Goal: Task Accomplishment & Management: Complete application form

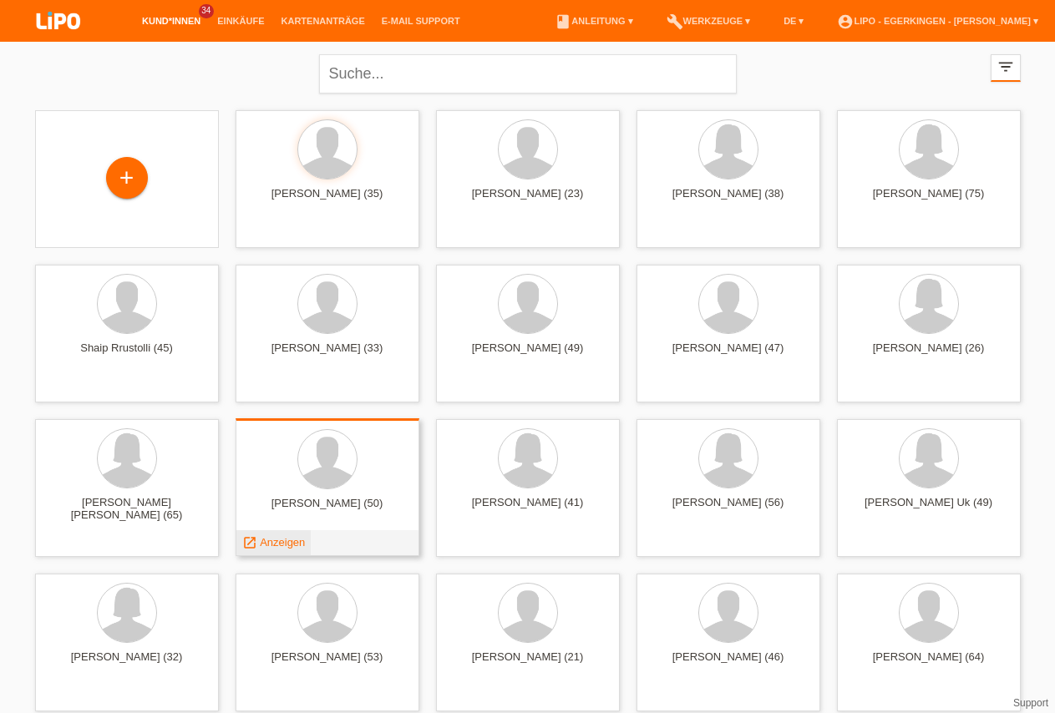
click at [281, 538] on span "Anzeigen" at bounding box center [282, 542] width 45 height 13
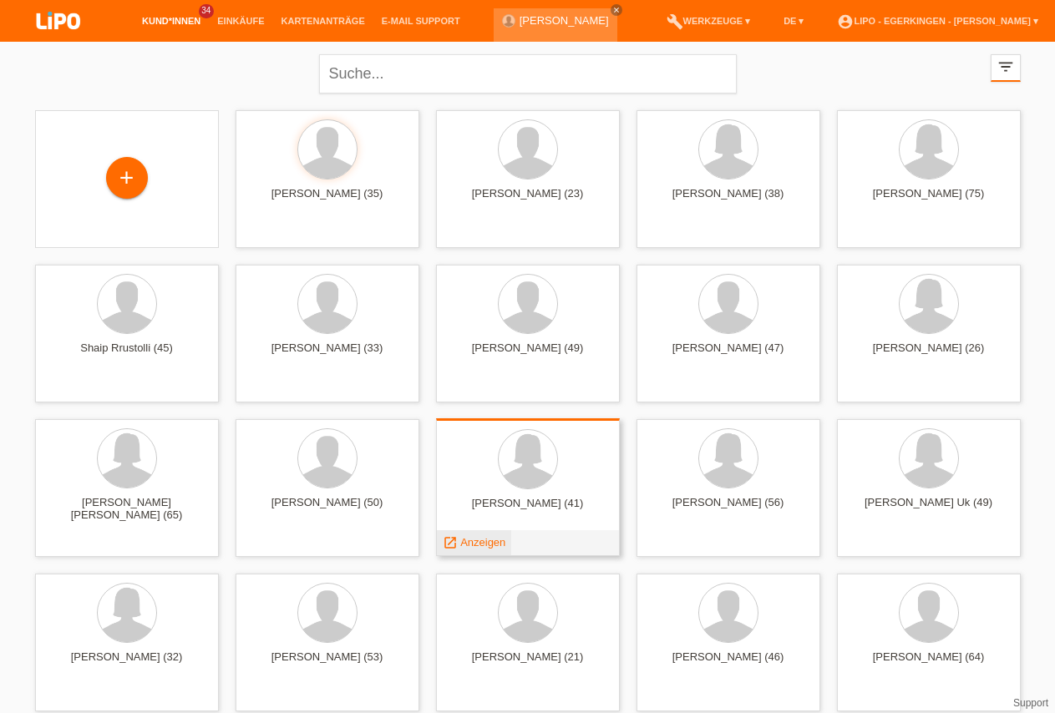
click at [478, 544] on span "Anzeigen" at bounding box center [482, 542] width 45 height 13
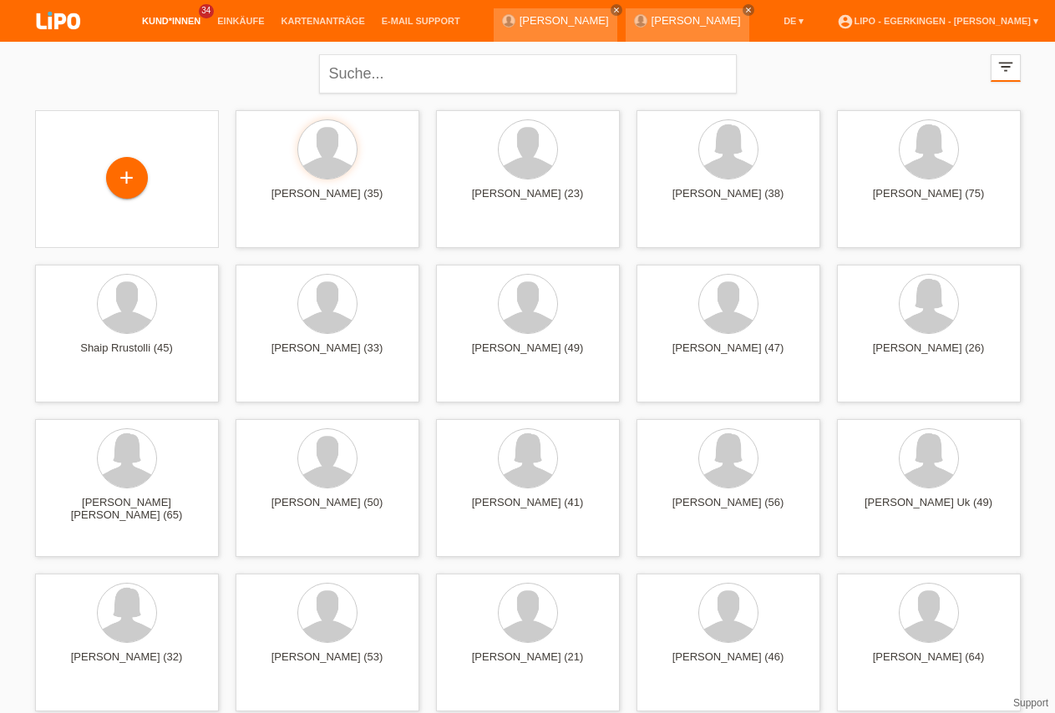
scroll to position [341, 0]
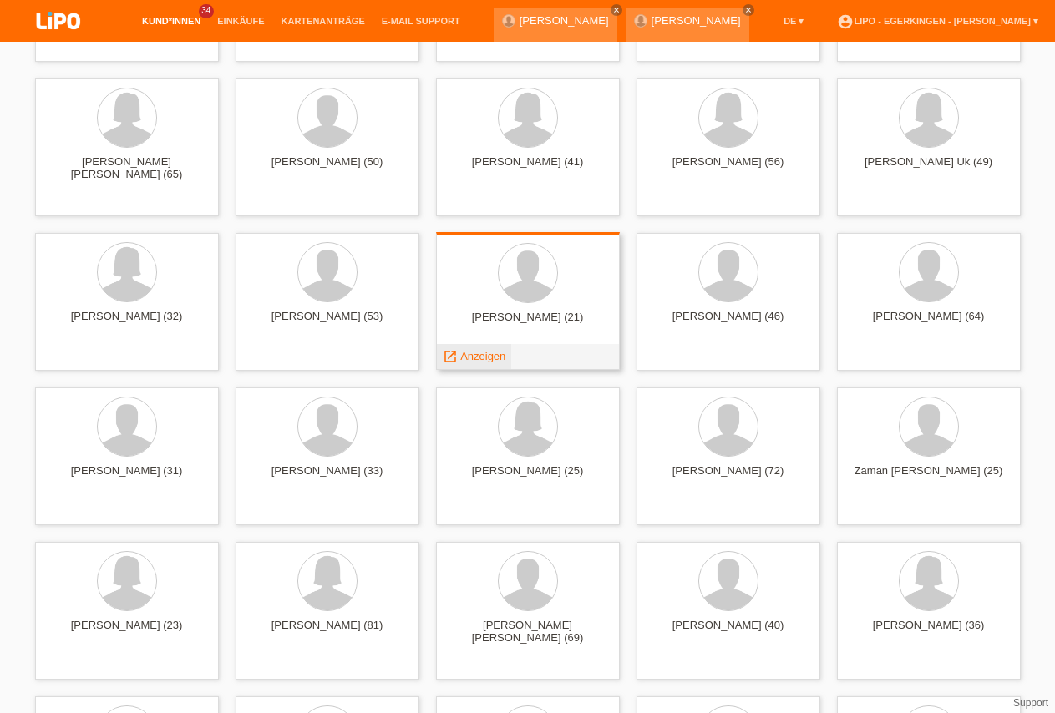
click at [492, 352] on span "Anzeigen" at bounding box center [482, 356] width 45 height 13
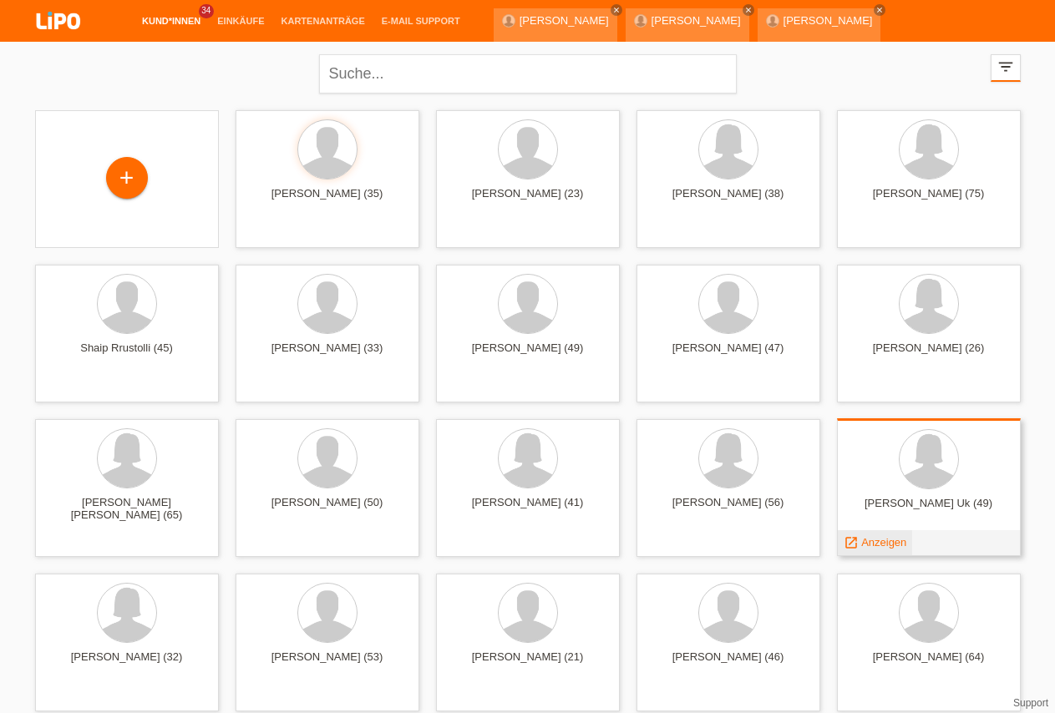
click at [869, 541] on span "Anzeigen" at bounding box center [883, 542] width 45 height 13
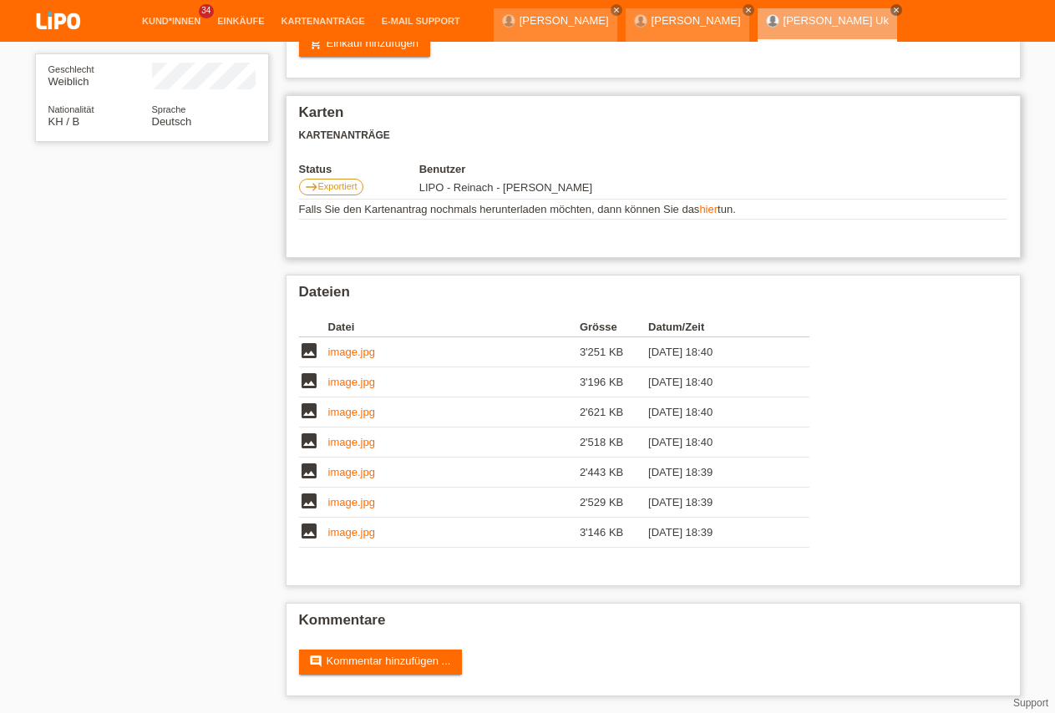
scroll to position [258, 0]
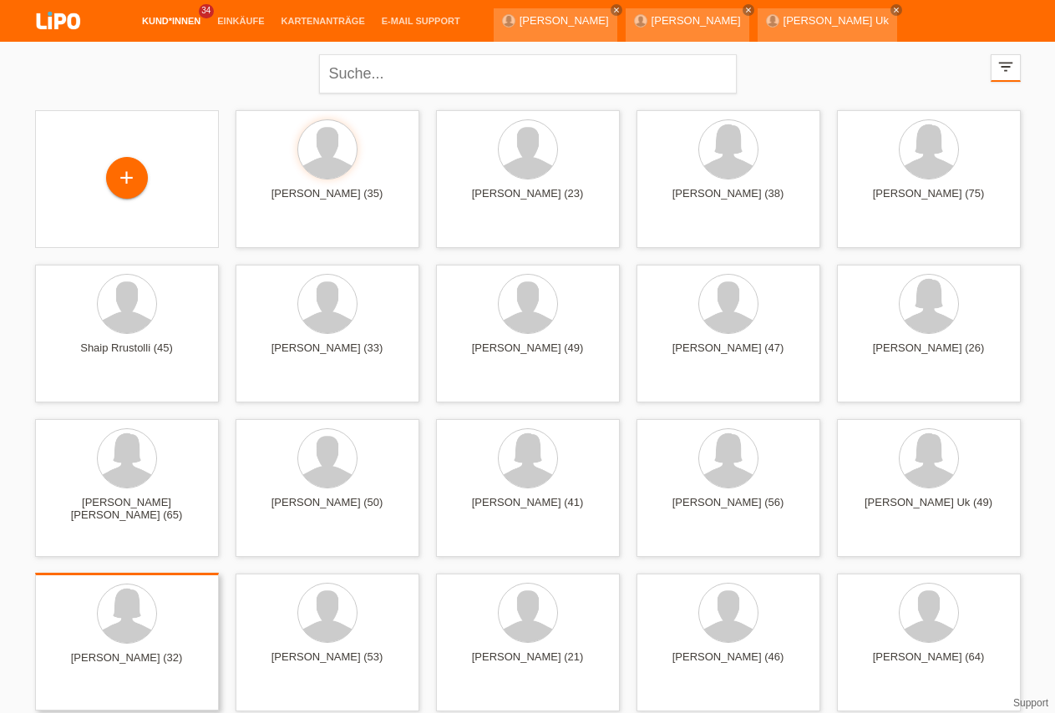
scroll to position [170, 0]
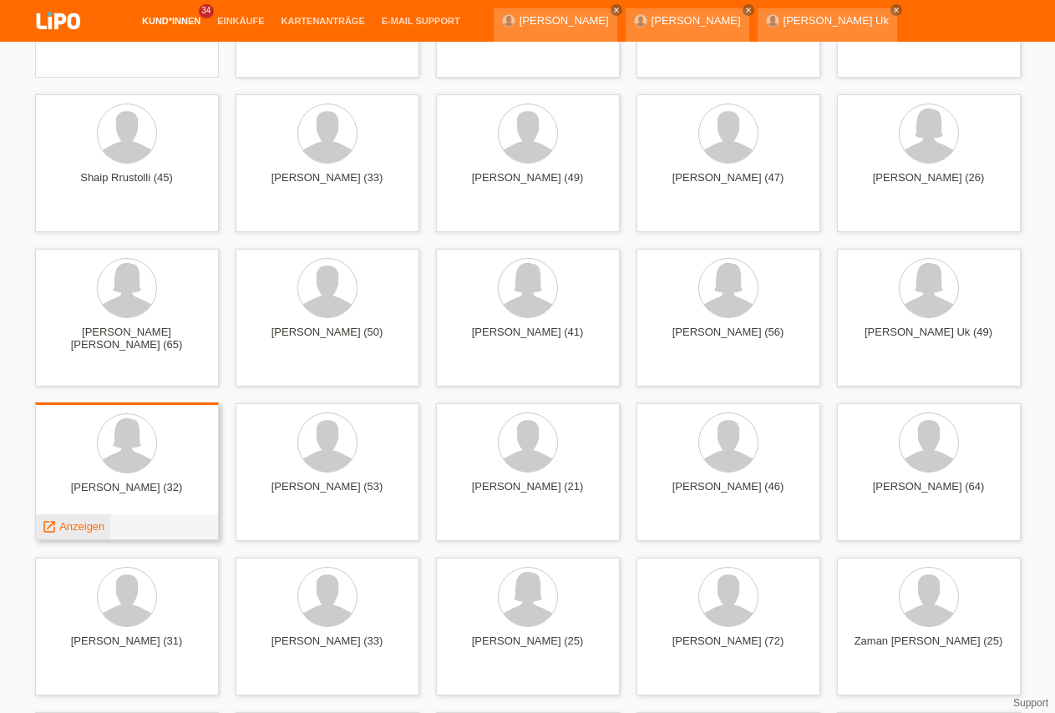
click at [99, 523] on span "Anzeigen" at bounding box center [81, 526] width 45 height 13
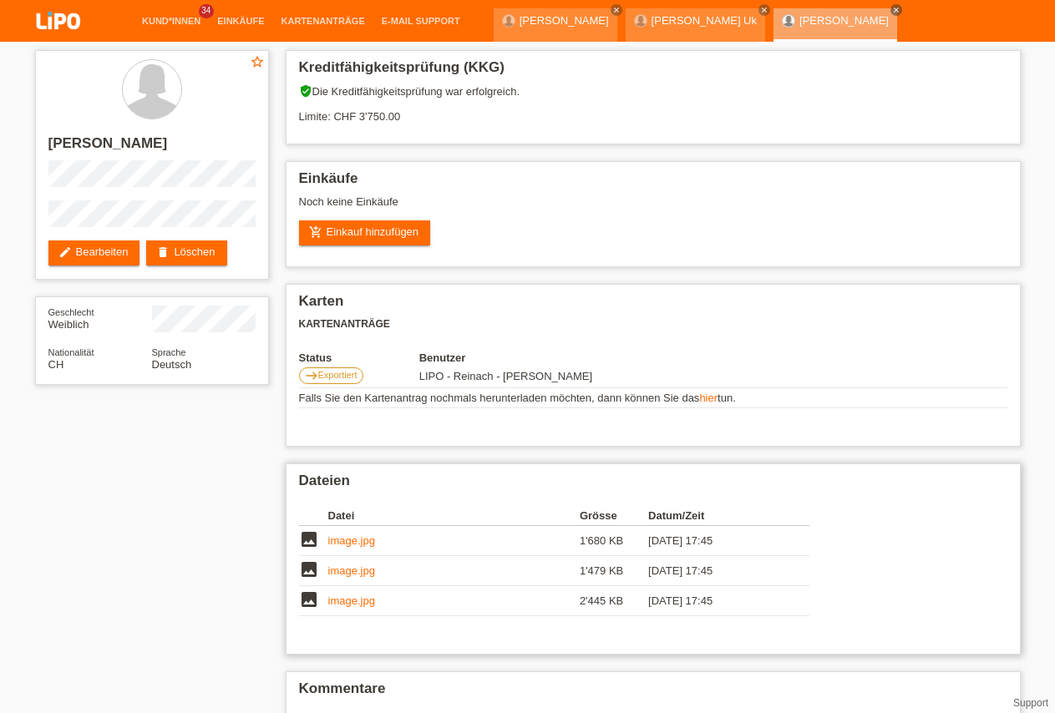
drag, startPoint x: 559, startPoint y: 549, endPoint x: 739, endPoint y: 624, distance: 194.6
click at [739, 616] on tbody "image image.jpg 1'680 KB 07.08.2025 17:45 delete image image.jpg delete image" at bounding box center [554, 571] width 510 height 90
click at [766, 556] on td "07.08.2025 17:45" at bounding box center [716, 541] width 137 height 30
drag, startPoint x: 409, startPoint y: 116, endPoint x: 203, endPoint y: 98, distance: 207.1
click at [286, 98] on div "Kreditfähigkeitsprüfung (KKG) verified_user Die Kreditfähigkeitsprüfung war erf…" at bounding box center [653, 97] width 735 height 94
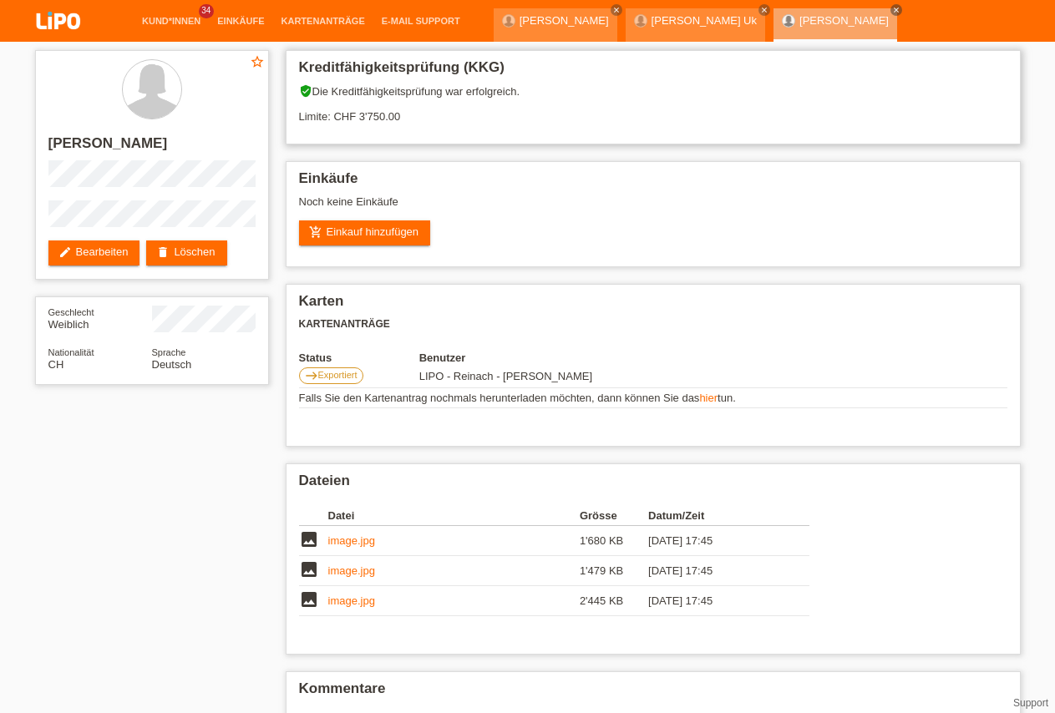
click at [412, 135] on div "verified_user Die Kreditfähigkeitsprüfung war erfolgreich. Limite: CHF 3'750.00" at bounding box center [653, 109] width 708 height 51
click at [185, 17] on link "Kund*innen" at bounding box center [171, 21] width 75 height 10
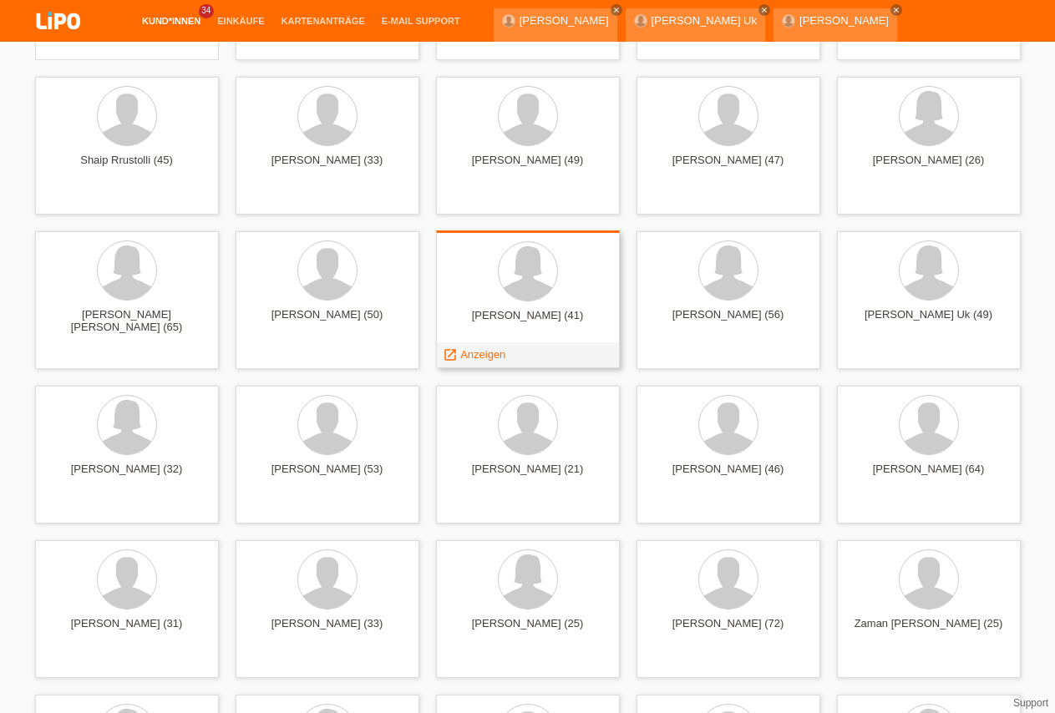
scroll to position [341, 0]
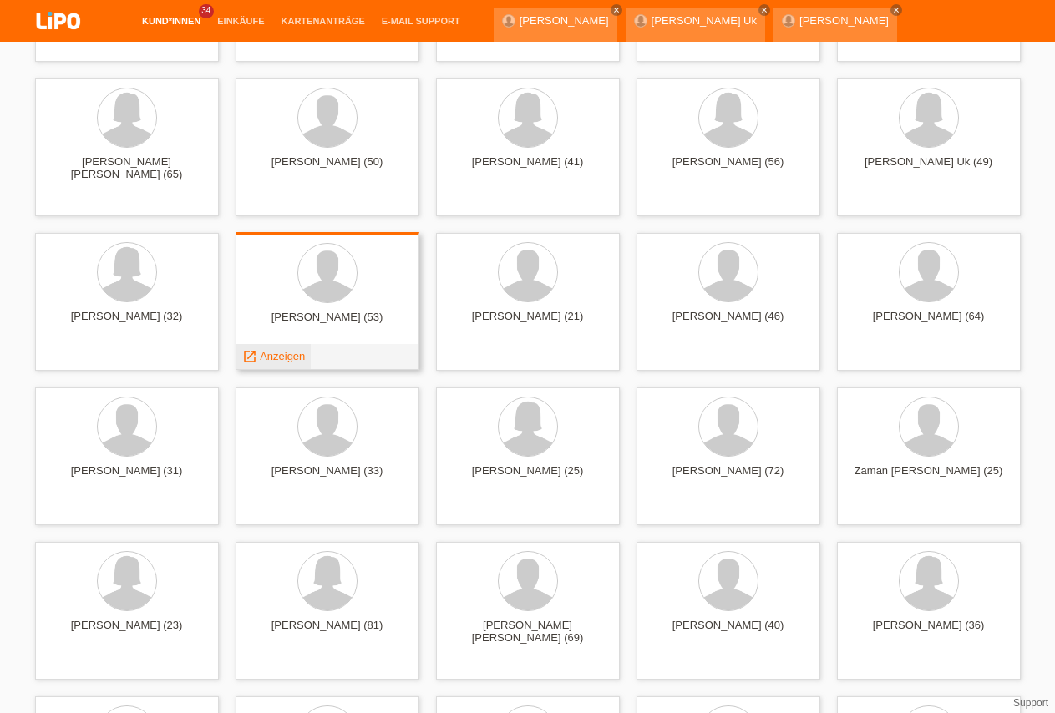
click at [289, 353] on span "Anzeigen" at bounding box center [282, 356] width 45 height 13
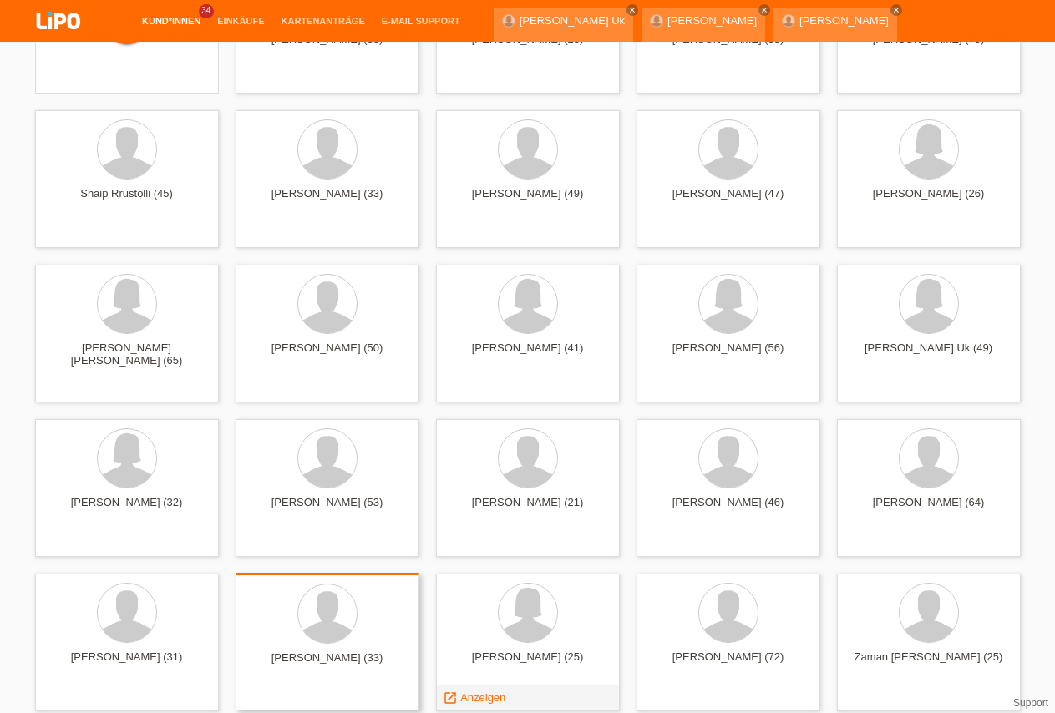
scroll to position [341, 0]
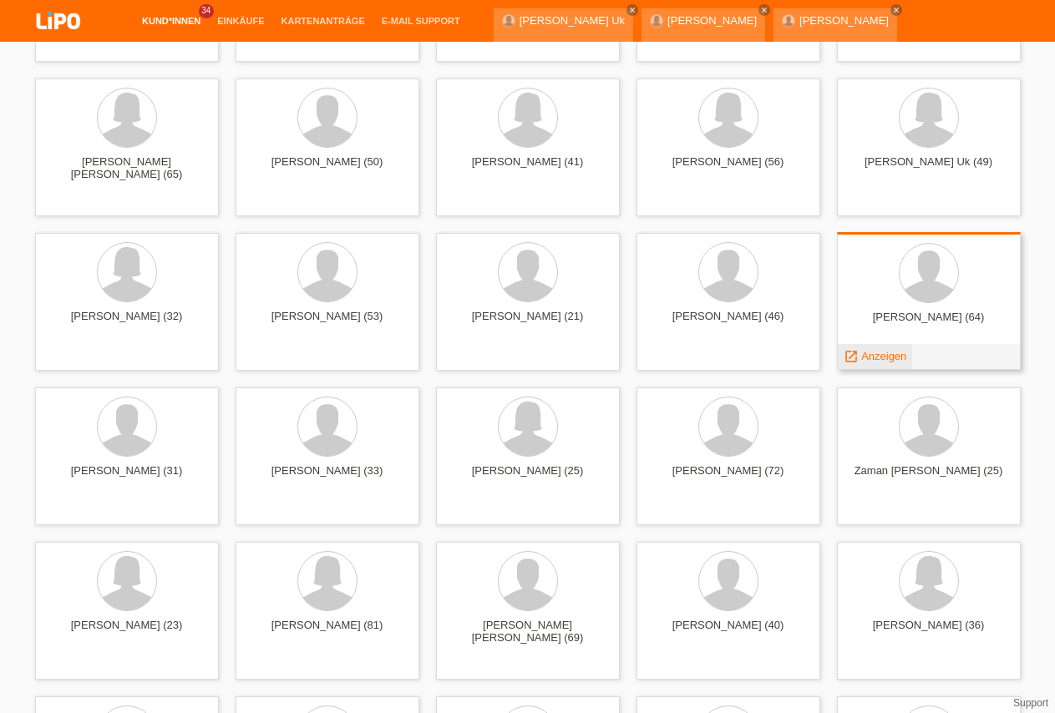
click at [875, 353] on span "Anzeigen" at bounding box center [883, 356] width 45 height 13
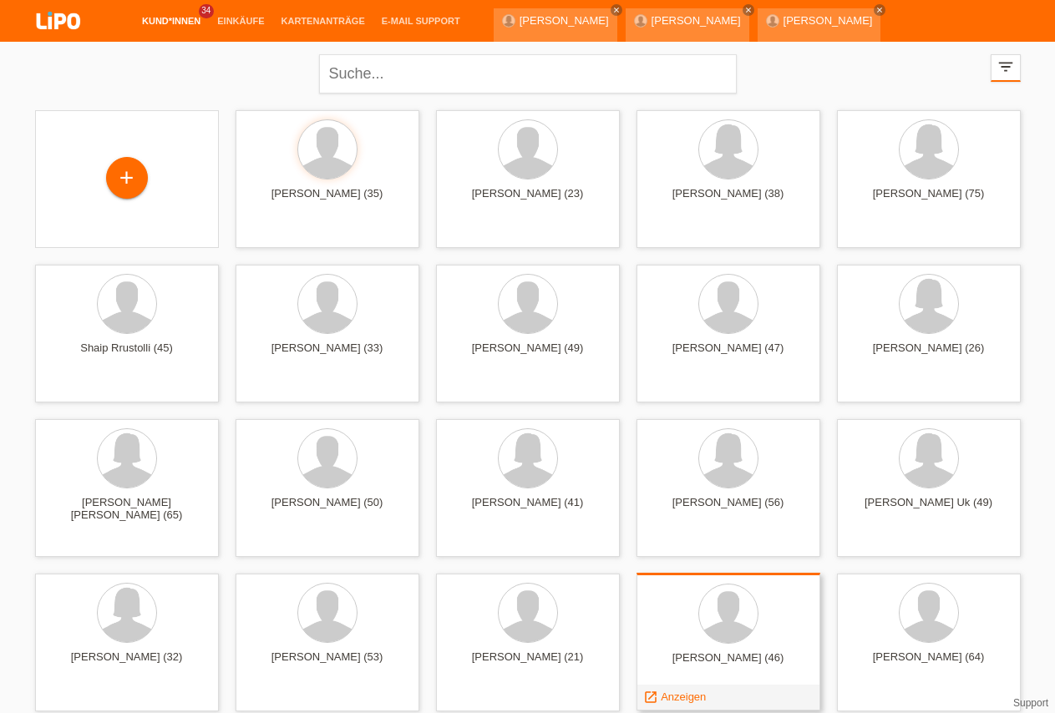
scroll to position [170, 0]
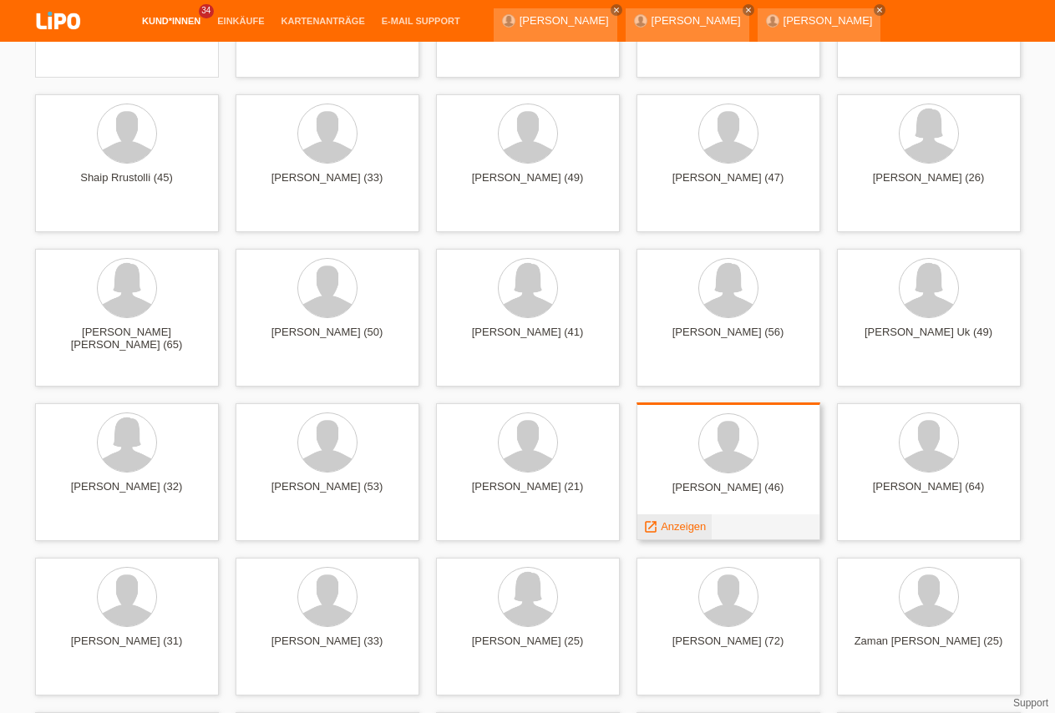
click at [686, 526] on span "Anzeigen" at bounding box center [683, 526] width 45 height 13
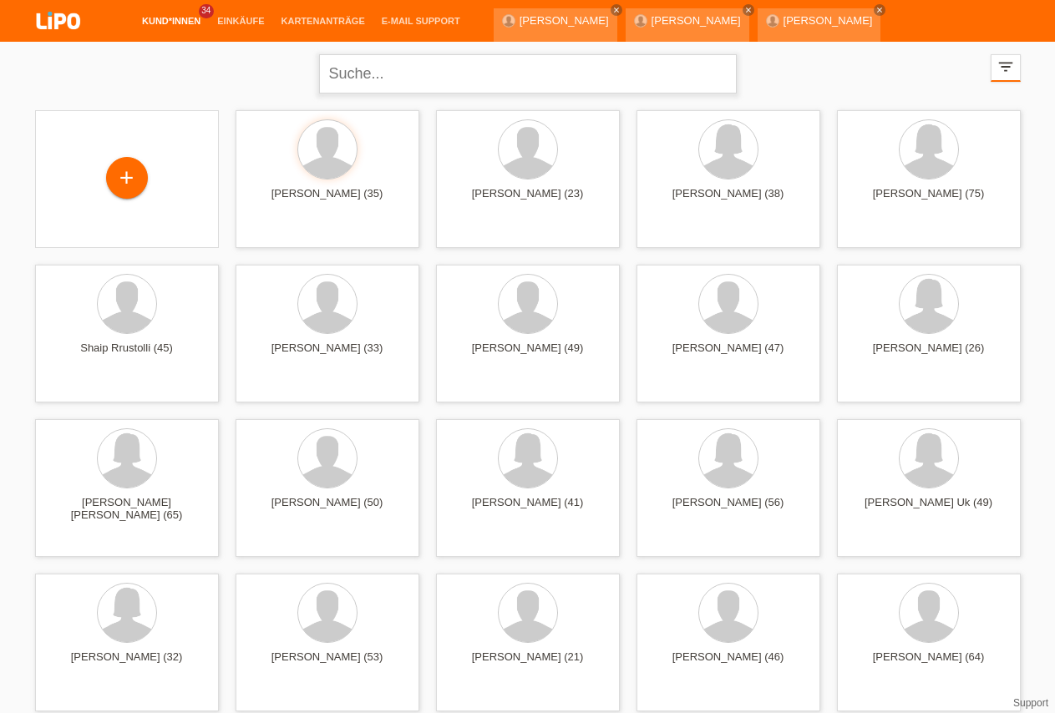
click at [395, 72] on input "text" at bounding box center [528, 73] width 418 height 39
type input "pay"
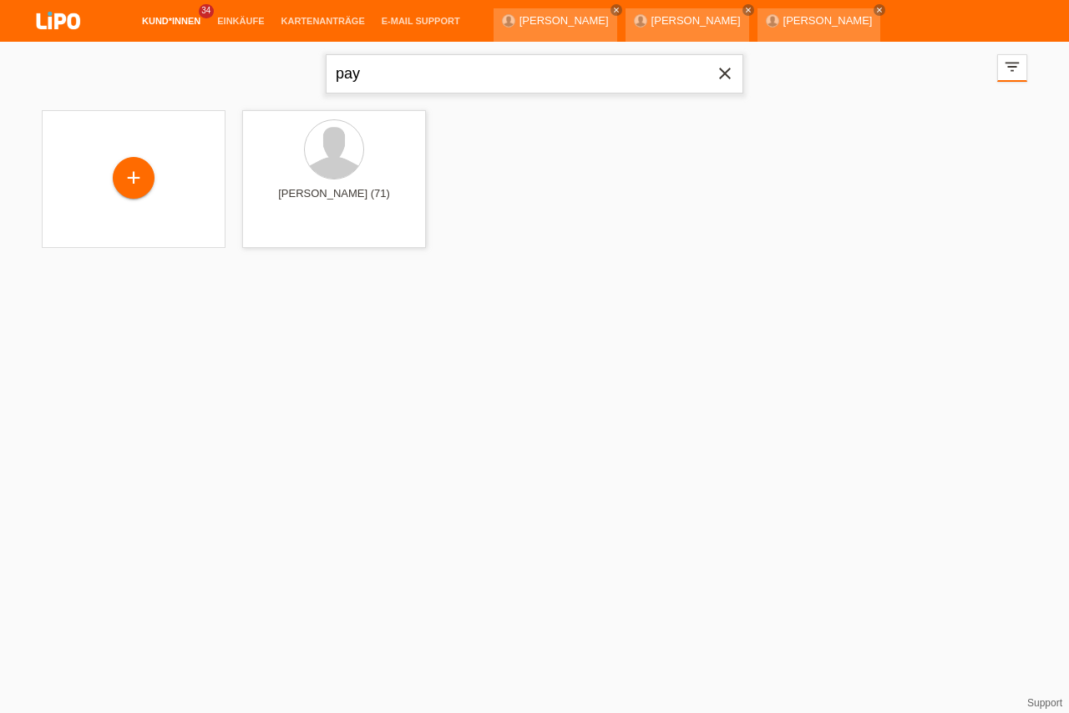
drag, startPoint x: 393, startPoint y: 81, endPoint x: 239, endPoint y: 73, distance: 154.7
click at [326, 73] on input "pay" at bounding box center [535, 73] width 418 height 39
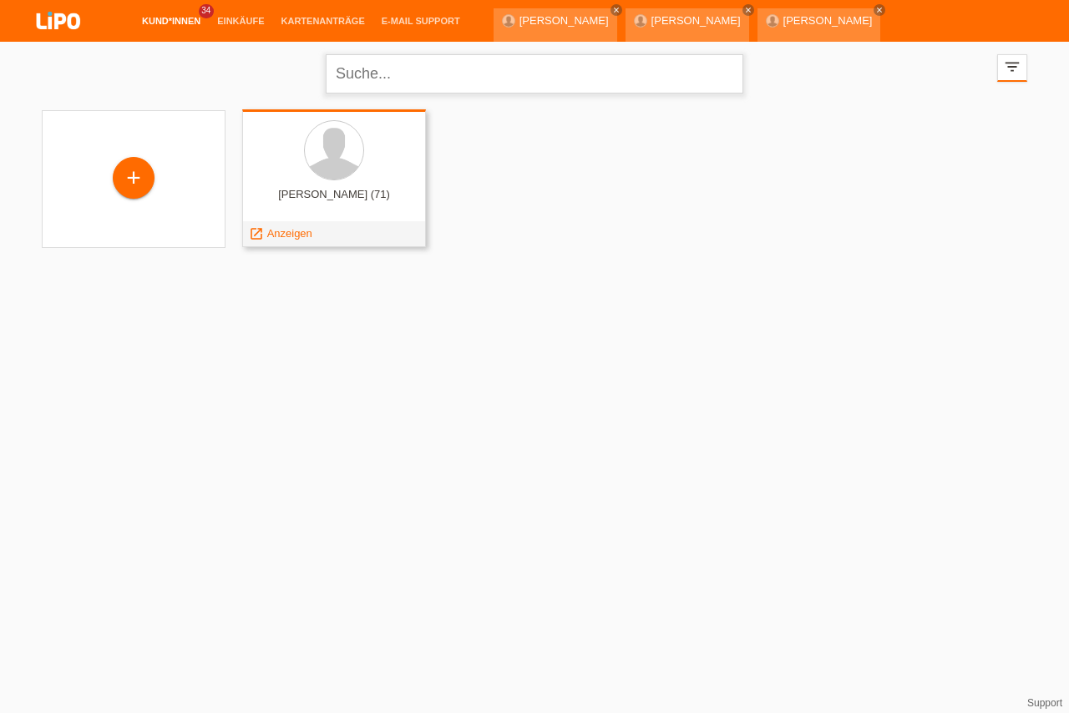
type input "m"
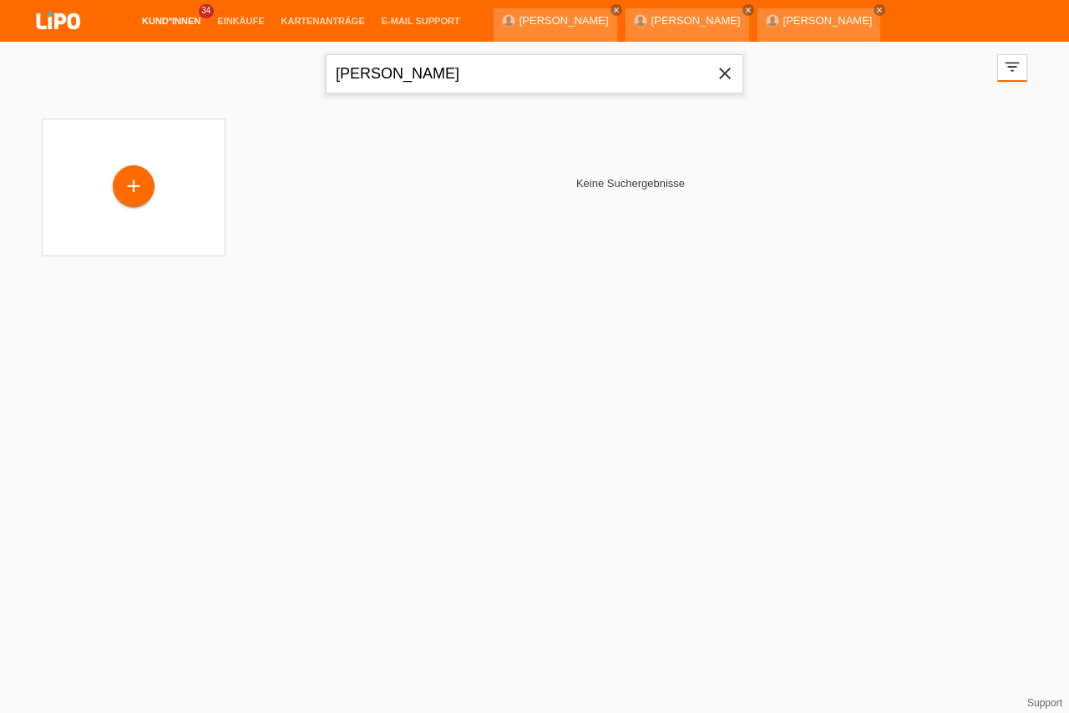
drag, startPoint x: 413, startPoint y: 76, endPoint x: 236, endPoint y: 55, distance: 177.4
click at [326, 55] on input "scarcia" at bounding box center [535, 73] width 418 height 39
click at [608, 4] on div "Amalathas Selvarajah close ERWIN JAKOBER close Serdar Agbaba close" at bounding box center [692, 21] width 396 height 42
click at [612, 8] on icon "close" at bounding box center [616, 10] width 8 height 8
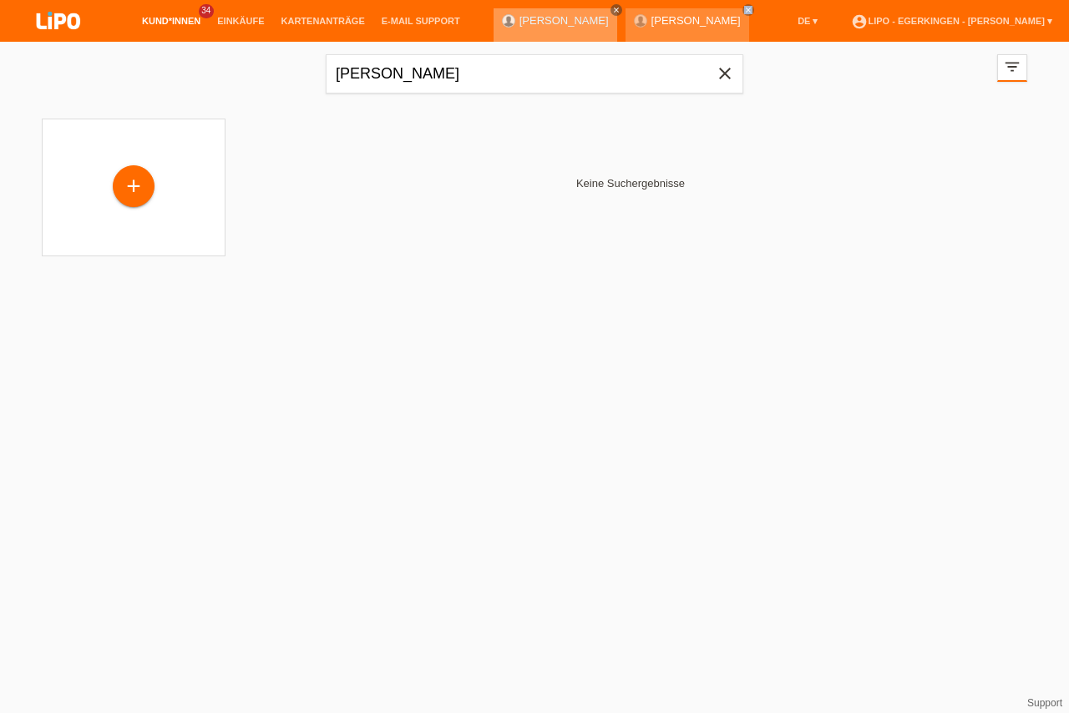
click at [612, 6] on icon "close" at bounding box center [616, 10] width 8 height 8
click at [612, 10] on icon "close" at bounding box center [616, 10] width 8 height 8
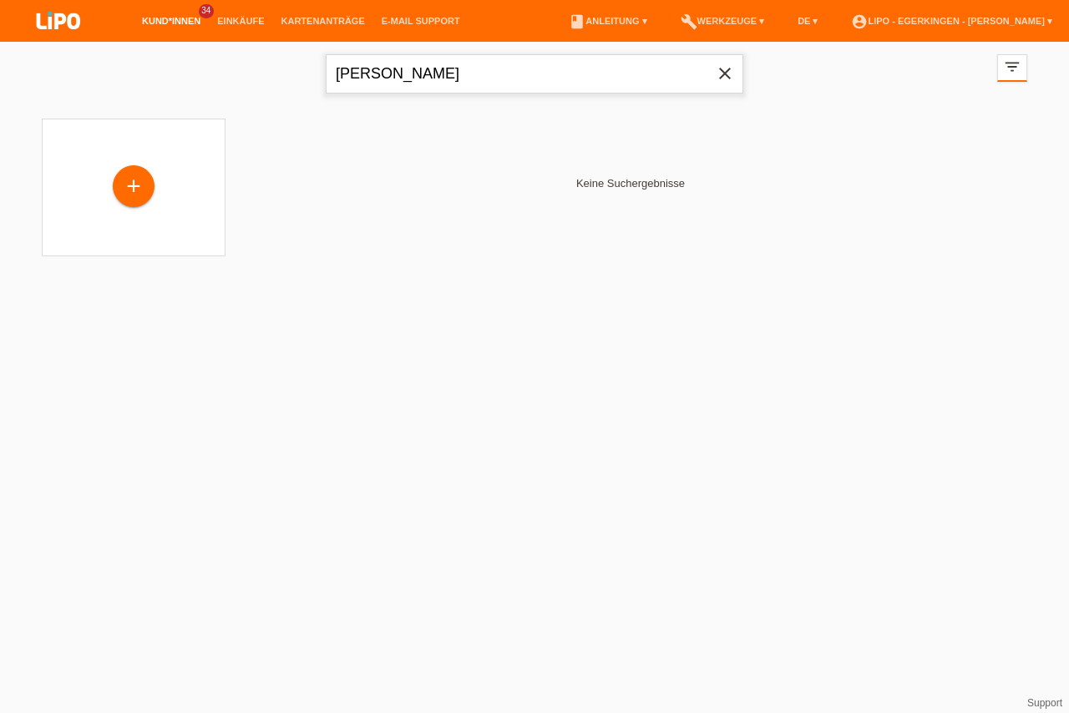
click at [394, 76] on input "scarcia" at bounding box center [535, 73] width 418 height 39
type input "s"
type input "Scarcia"
click at [164, 17] on link "Kund*innen" at bounding box center [171, 21] width 75 height 10
click at [163, 30] on li "Kund*innen 34" at bounding box center [171, 21] width 75 height 43
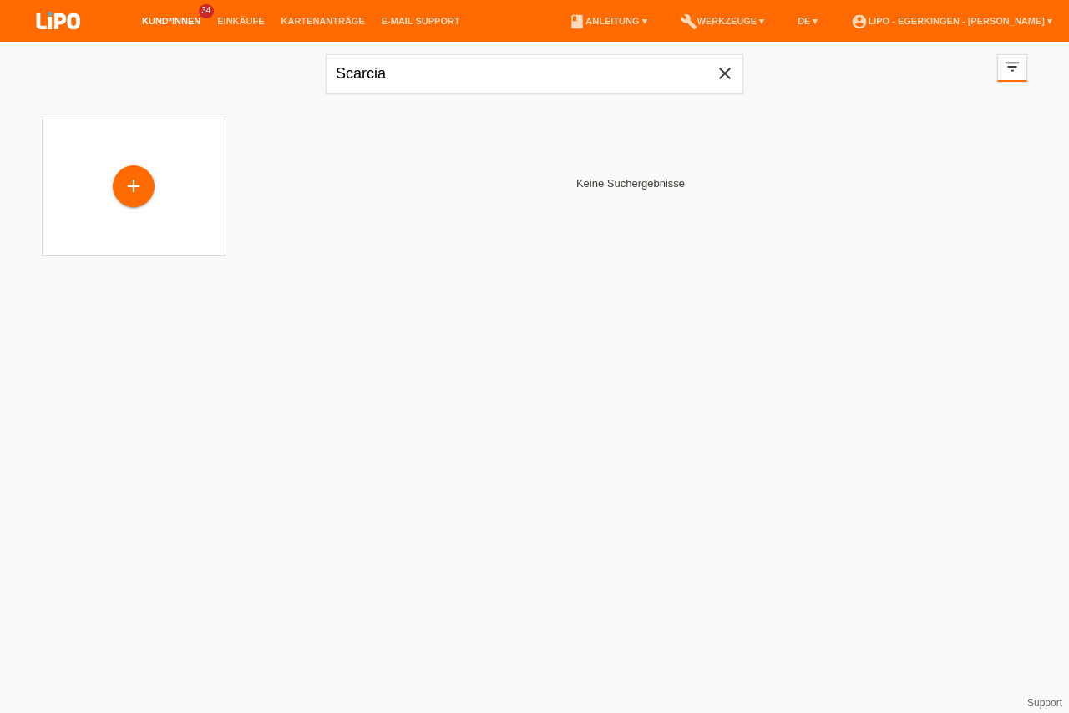
click at [178, 18] on link "Kund*innen" at bounding box center [171, 21] width 75 height 10
drag, startPoint x: 400, startPoint y: 78, endPoint x: 296, endPoint y: 73, distance: 103.7
click at [326, 73] on input "Scarcia" at bounding box center [535, 73] width 418 height 39
type input "[PERSON_NAME]"
click at [160, 18] on link "Kund*innen" at bounding box center [171, 21] width 75 height 10
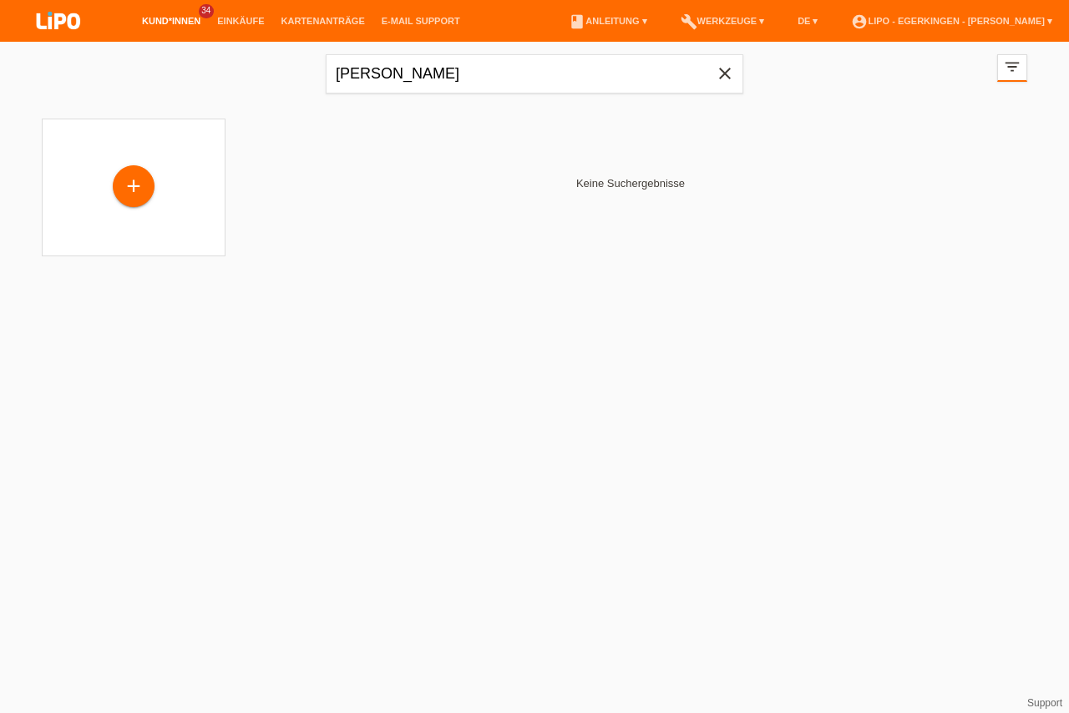
click at [724, 75] on icon "close" at bounding box center [725, 73] width 20 height 20
click at [185, 25] on link "Kund*innen" at bounding box center [171, 21] width 75 height 10
type input "Giuseppina"
drag, startPoint x: 428, startPoint y: 72, endPoint x: 258, endPoint y: 70, distance: 169.5
click at [326, 70] on input "Giuseppina" at bounding box center [535, 73] width 418 height 39
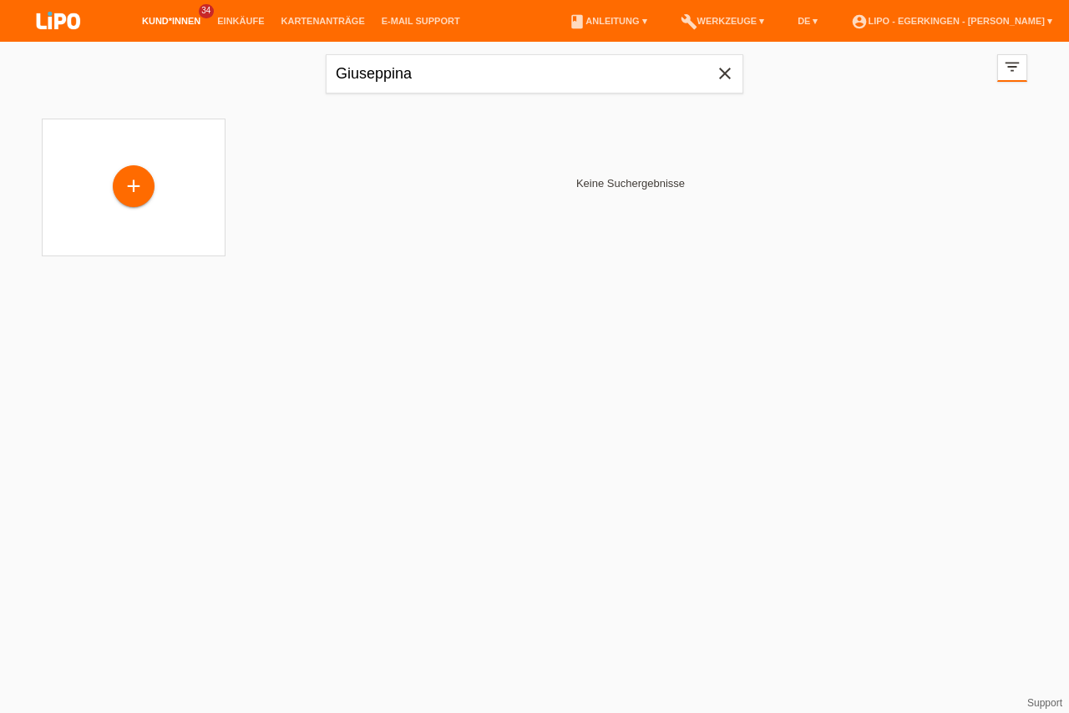
click at [185, 18] on link "Kund*innen" at bounding box center [171, 21] width 75 height 10
click at [727, 79] on icon "close" at bounding box center [725, 73] width 20 height 20
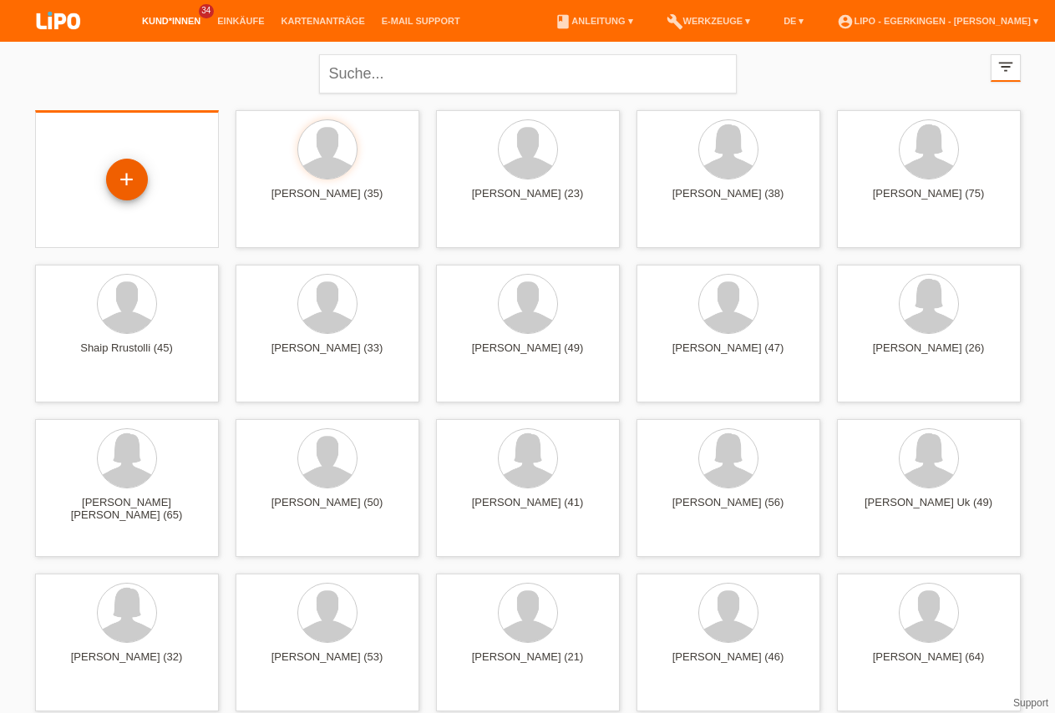
click at [139, 174] on div "+" at bounding box center [127, 179] width 40 height 28
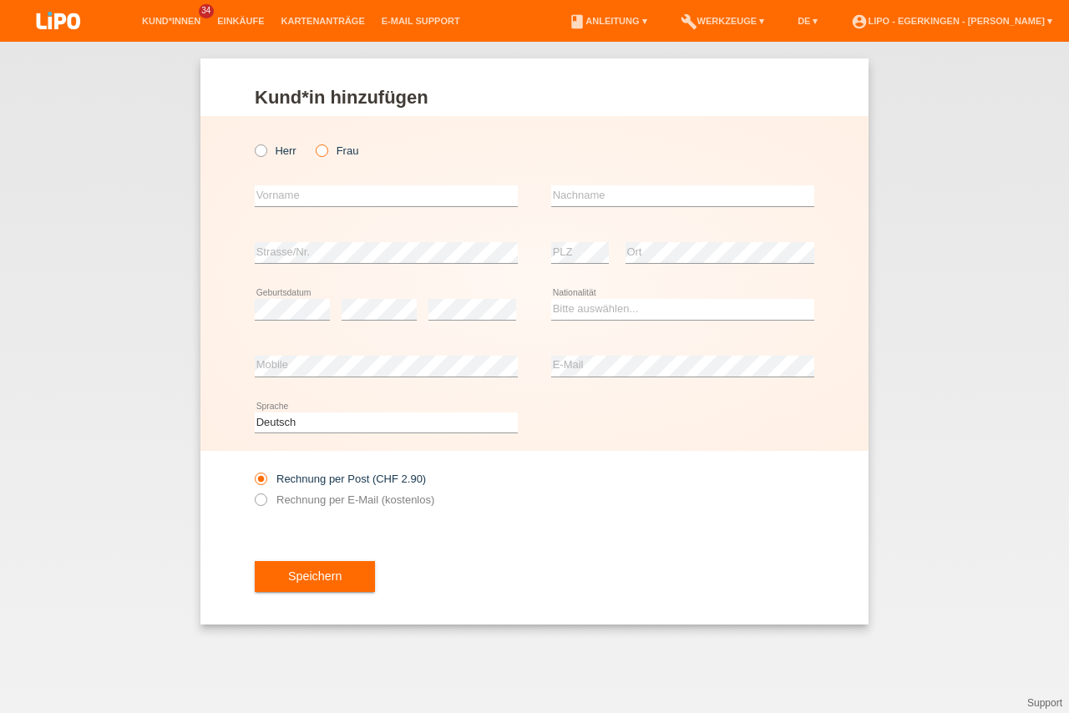
click at [330, 146] on label "Frau" at bounding box center [337, 150] width 43 height 13
click at [327, 146] on input "Frau" at bounding box center [321, 149] width 11 height 11
radio input "true"
click at [300, 202] on input "text" at bounding box center [386, 195] width 263 height 21
type input "Giuseppina"
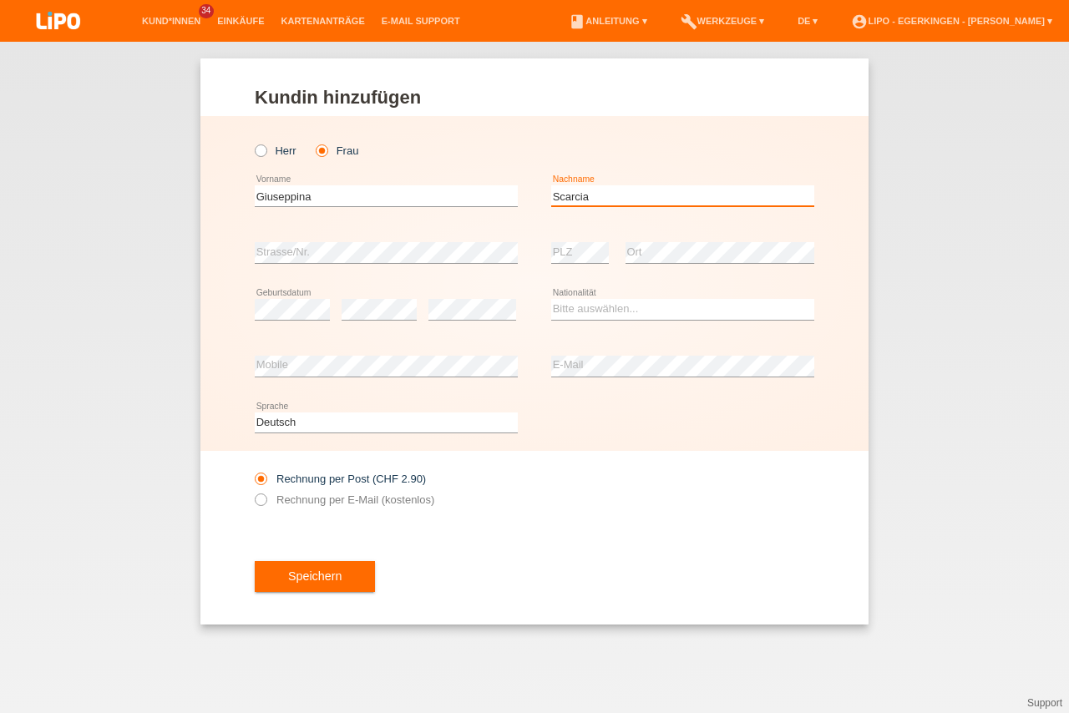
type input "Scarcia"
click at [551, 299] on select "Bitte auswählen... Schweiz Deutschland Liechtenstein Österreich ------------ Af…" at bounding box center [682, 309] width 263 height 20
select select "CH"
click at [0, 0] on option "Schweiz" at bounding box center [0, 0] width 0 height 0
click at [309, 514] on div "Rechnung per Post (CHF 2.90) Rechnung per E-Mail (kostenlos)" at bounding box center [386, 489] width 263 height 77
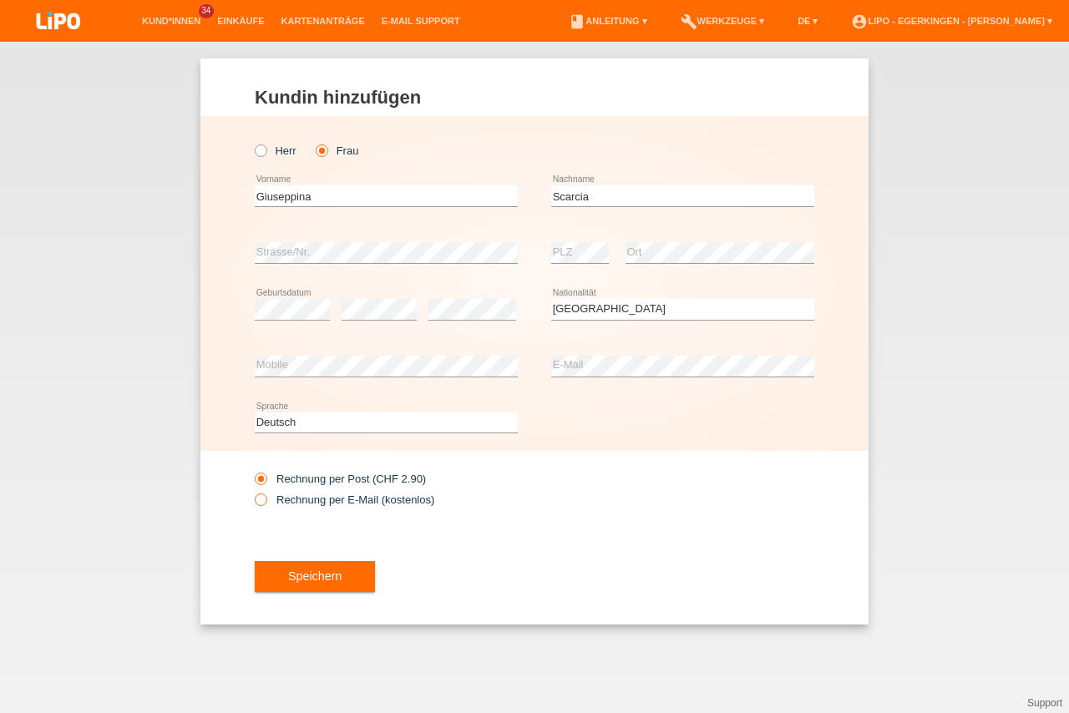
click at [315, 506] on label "Rechnung per E-Mail (kostenlos)" at bounding box center [345, 500] width 180 height 13
click at [266, 506] on input "Rechnung per E-Mail (kostenlos)" at bounding box center [260, 504] width 11 height 21
radio input "true"
click at [307, 583] on span "Speichern" at bounding box center [314, 576] width 53 height 13
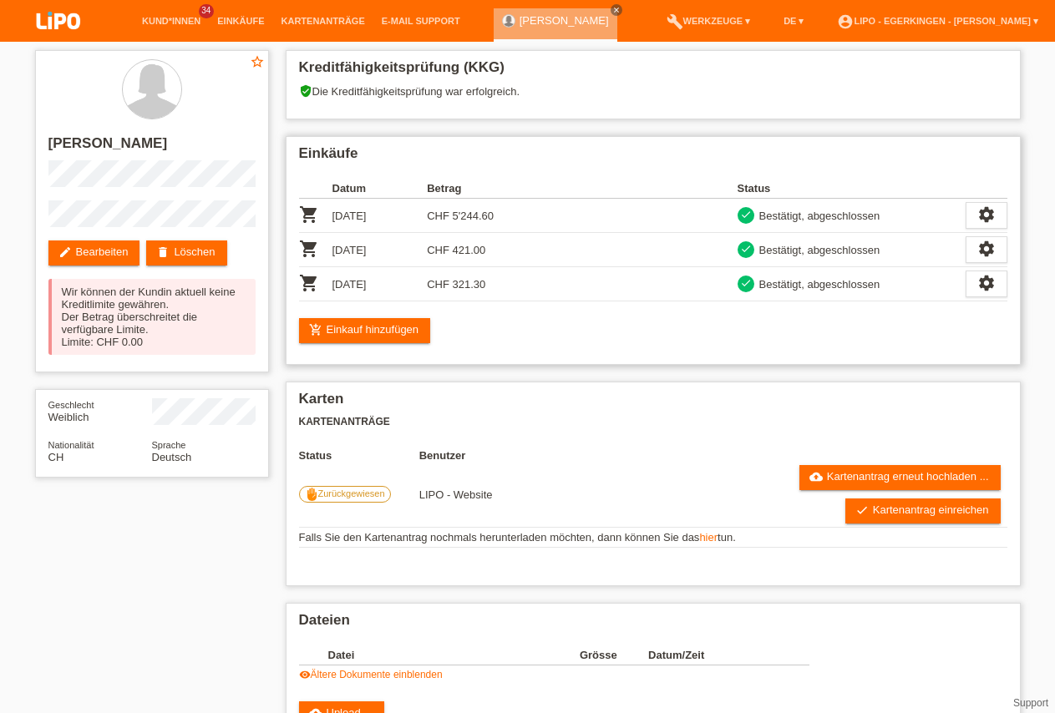
drag, startPoint x: 430, startPoint y: 215, endPoint x: 547, endPoint y: 289, distance: 138.1
click at [547, 289] on tbody "shopping_cart 28.12.2024 CHF 5'244.60 check Bestätigt, abgeschlossen settings f…" at bounding box center [653, 250] width 708 height 103
click at [547, 289] on td at bounding box center [629, 284] width 215 height 34
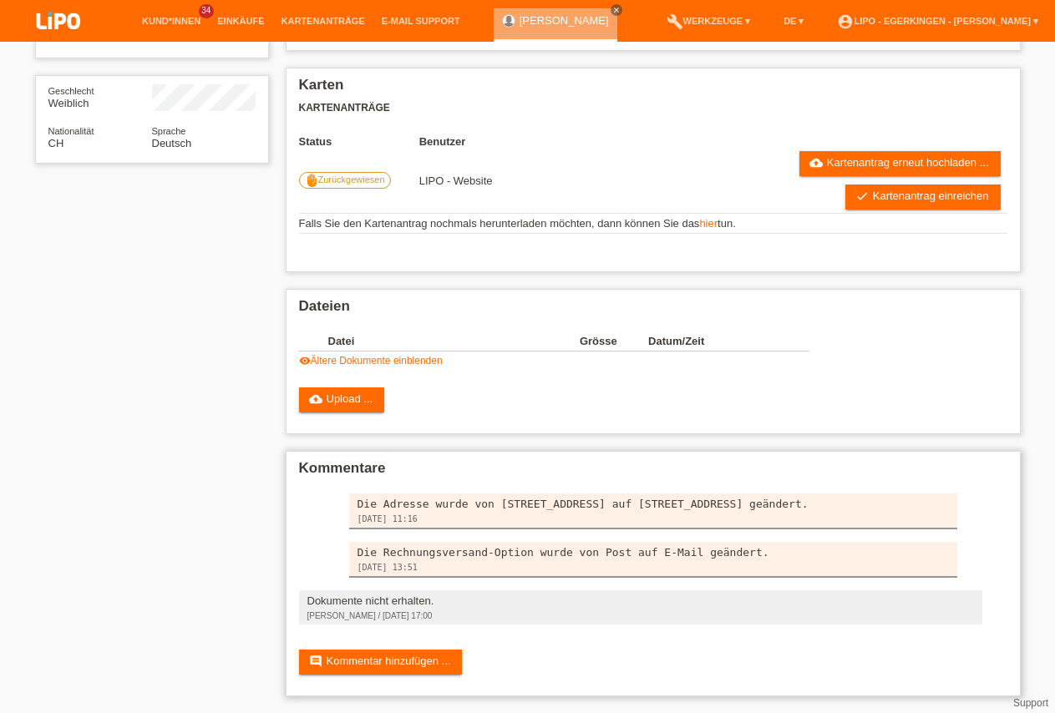
scroll to position [342, 0]
click at [443, 355] on link "visibility Ältere Dokumente einblenden" at bounding box center [371, 361] width 144 height 12
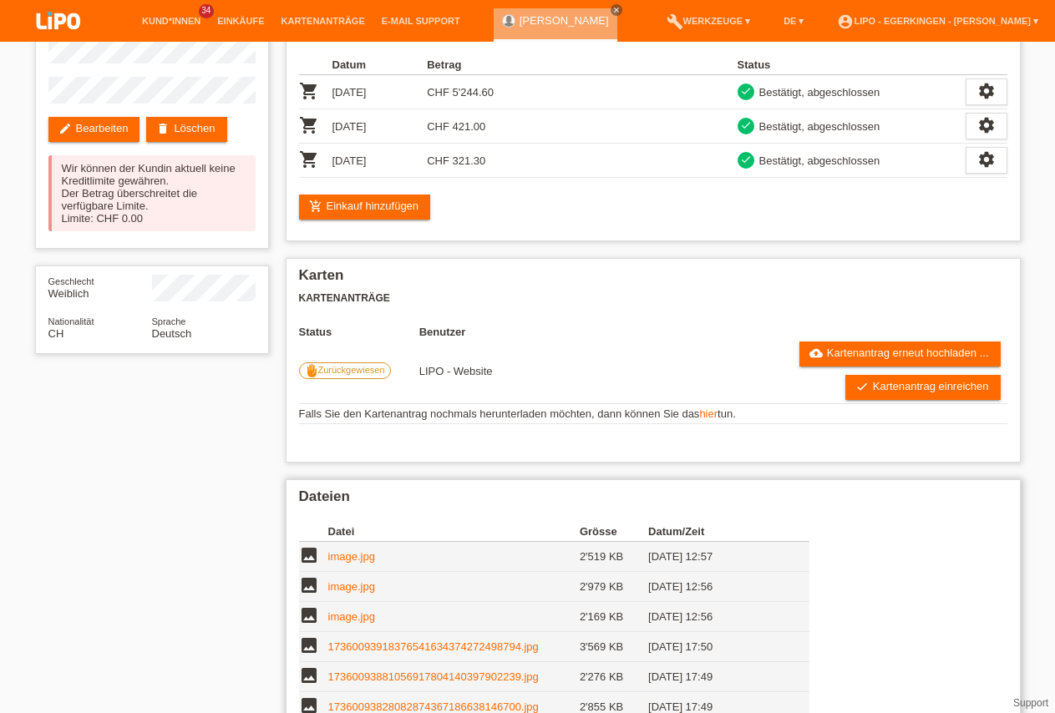
scroll to position [170, 0]
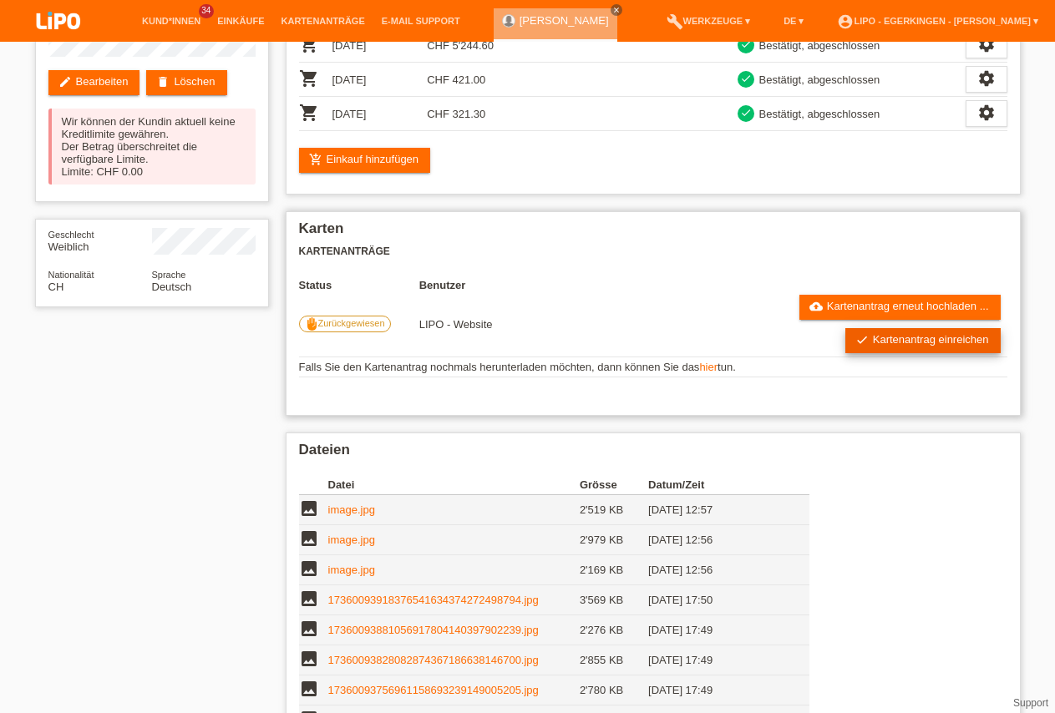
click at [892, 350] on link "check Kartenantrag einreichen" at bounding box center [922, 340] width 155 height 25
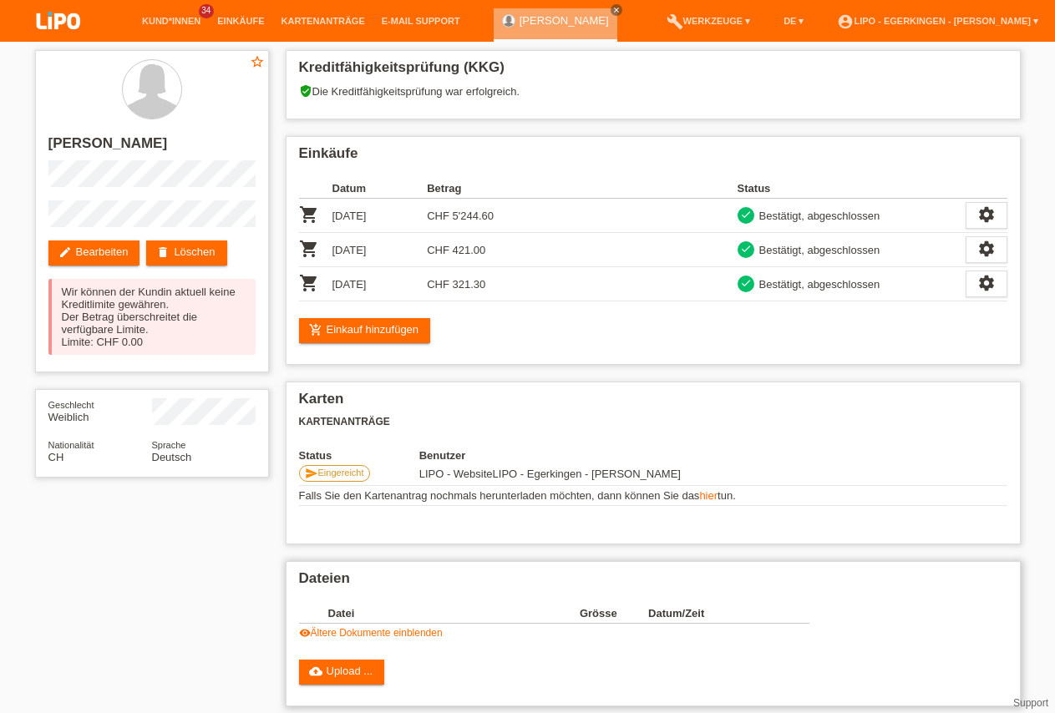
scroll to position [170, 0]
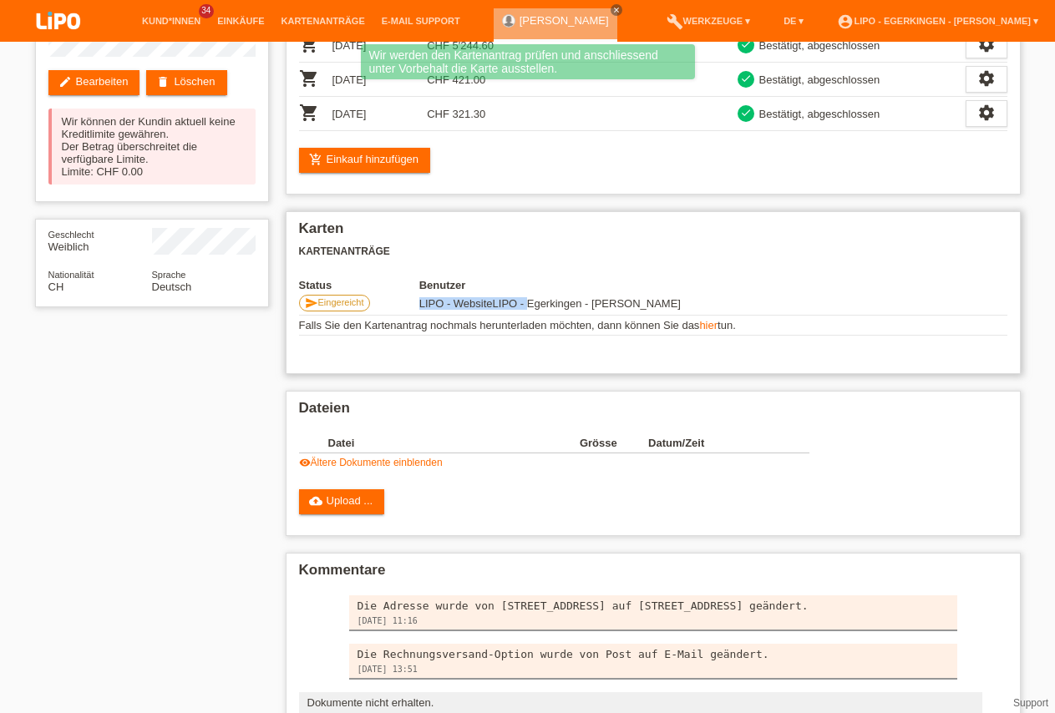
drag, startPoint x: 394, startPoint y: 310, endPoint x: 527, endPoint y: 306, distance: 132.8
click at [527, 306] on tr "send Eingereicht LIPO - Website LIPO - [GEOGRAPHIC_DATA] - [PERSON_NAME][GEOGRA…" at bounding box center [653, 303] width 708 height 24
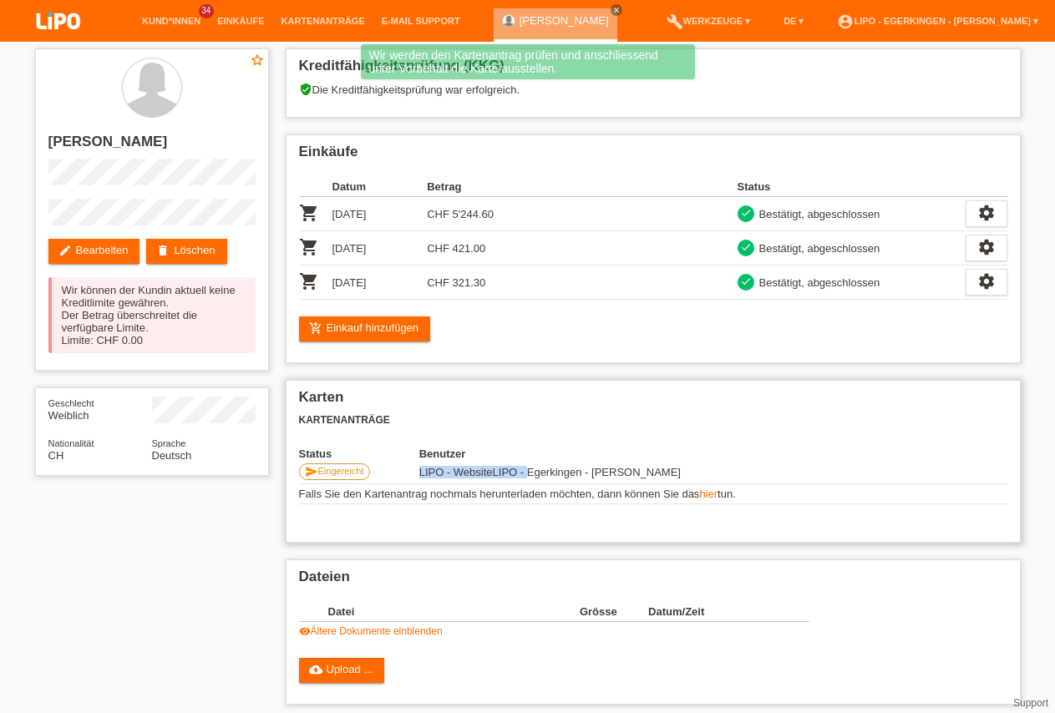
scroll to position [0, 0]
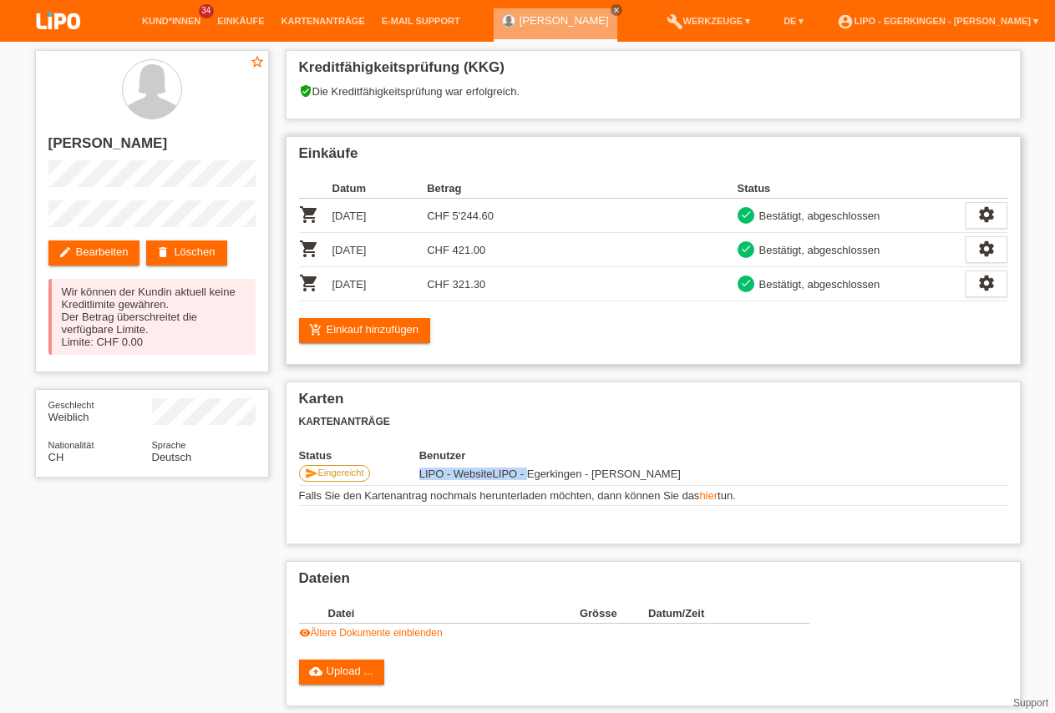
drag, startPoint x: 488, startPoint y: 259, endPoint x: 332, endPoint y: 240, distance: 156.4
click at [332, 240] on tr "shopping_cart [DATE] CHF 421.00 check Bestätigt, abgeschlossen" at bounding box center [653, 250] width 708 height 34
click at [510, 266] on td "CHF 421.00" at bounding box center [474, 250] width 95 height 34
drag, startPoint x: 432, startPoint y: 249, endPoint x: 494, endPoint y: 281, distance: 69.9
click at [494, 281] on tbody "shopping_cart [DATE] CHF 5'244.60 check Bestätigt, abgeschlossen settings fulls…" at bounding box center [653, 250] width 708 height 103
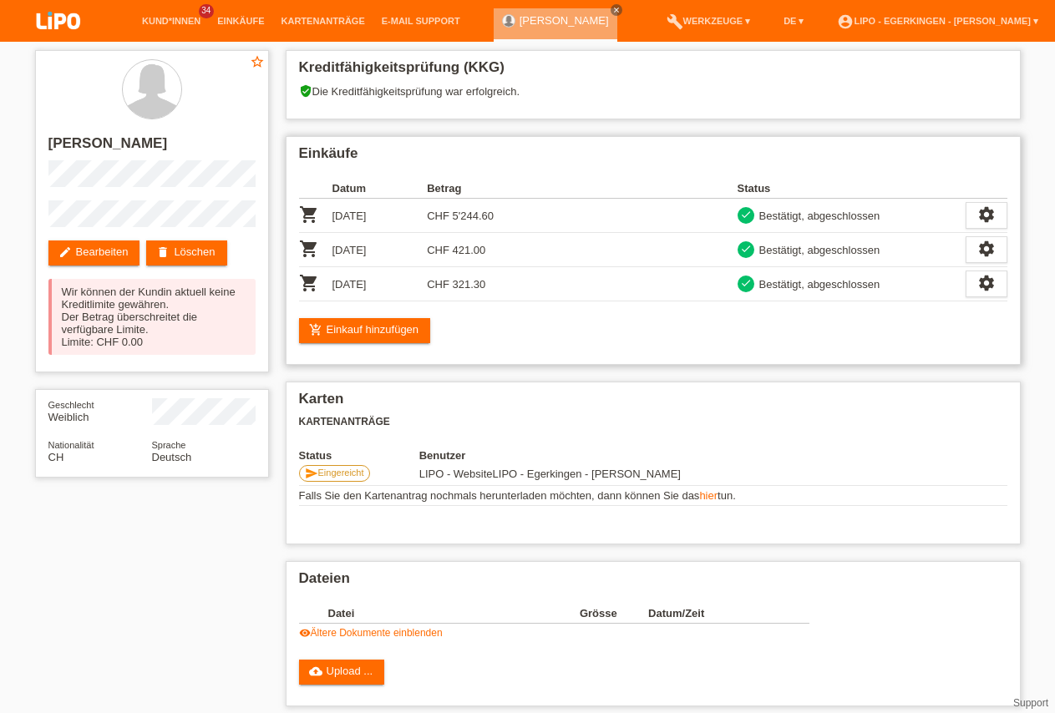
click at [372, 301] on td "[DATE]" at bounding box center [379, 284] width 95 height 34
drag, startPoint x: 488, startPoint y: 286, endPoint x: 428, endPoint y: 279, distance: 60.5
click at [428, 279] on td "CHF 321.30" at bounding box center [474, 284] width 95 height 34
drag, startPoint x: 506, startPoint y: 243, endPoint x: 397, endPoint y: 243, distance: 109.4
click at [397, 243] on tr "shopping_cart 04.01.2025 CHF 421.00 check Bestätigt, abgeschlossen" at bounding box center [653, 250] width 708 height 34
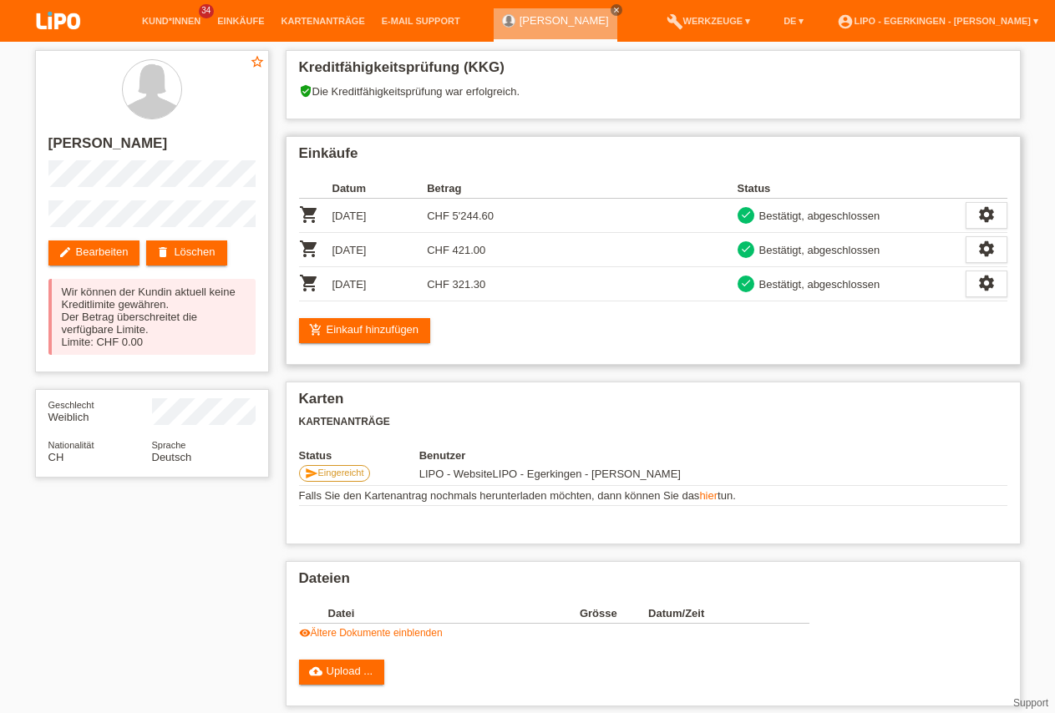
drag, startPoint x: 515, startPoint y: 220, endPoint x: 412, endPoint y: 212, distance: 103.8
click at [412, 212] on tr "shopping_cart 28.12.2024 CHF 5'244.60 check Bestätigt, abgeschlossen" at bounding box center [653, 216] width 708 height 34
click at [473, 227] on td "CHF 5'244.60" at bounding box center [474, 216] width 95 height 34
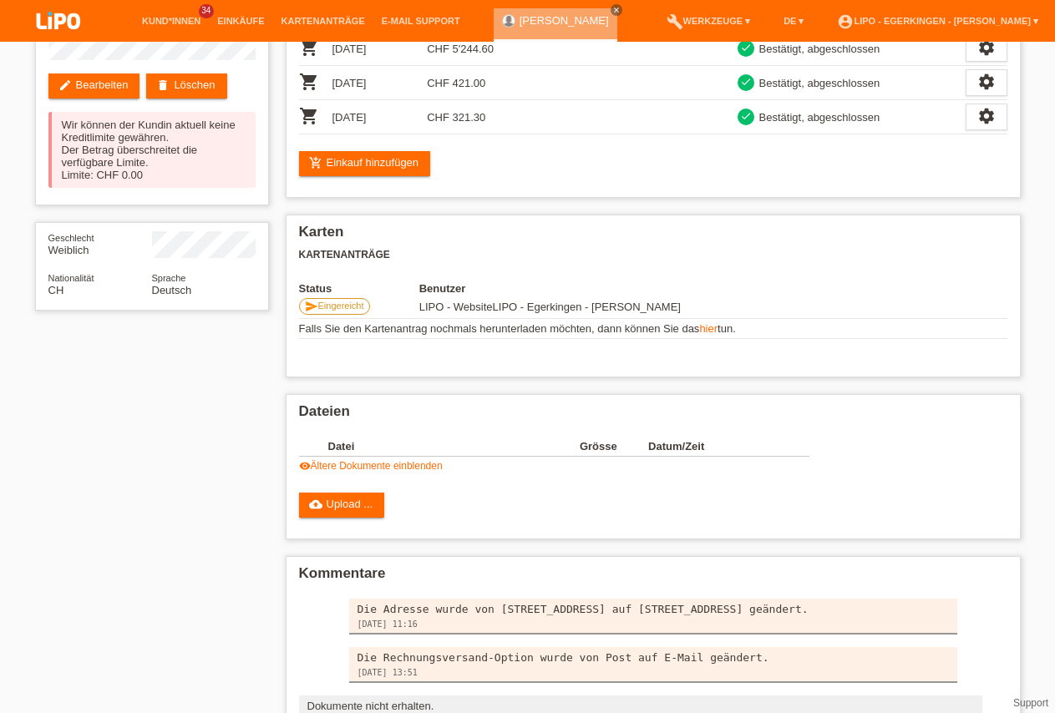
scroll to position [170, 0]
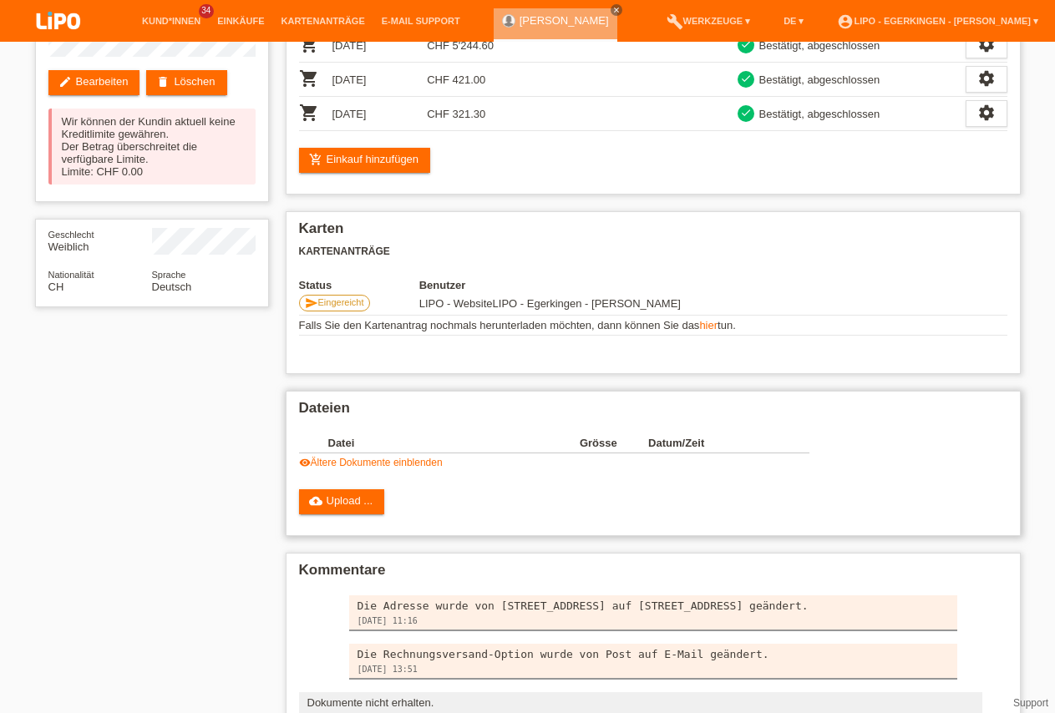
click at [346, 466] on link "visibility Ältere Dokumente einblenden" at bounding box center [371, 463] width 144 height 12
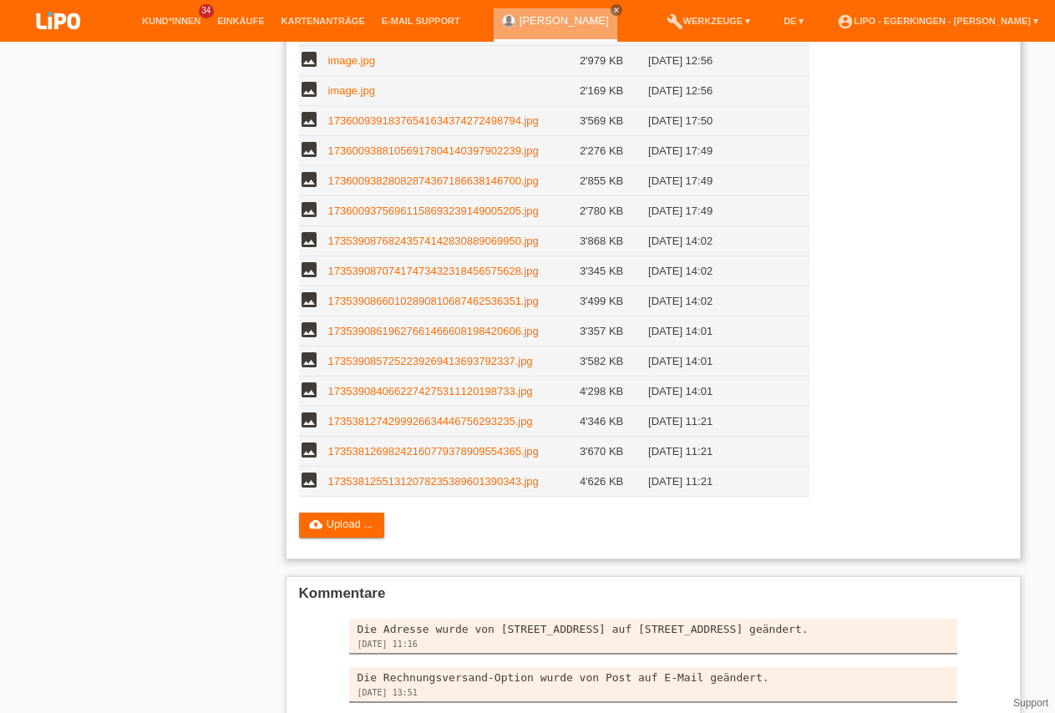
scroll to position [596, 0]
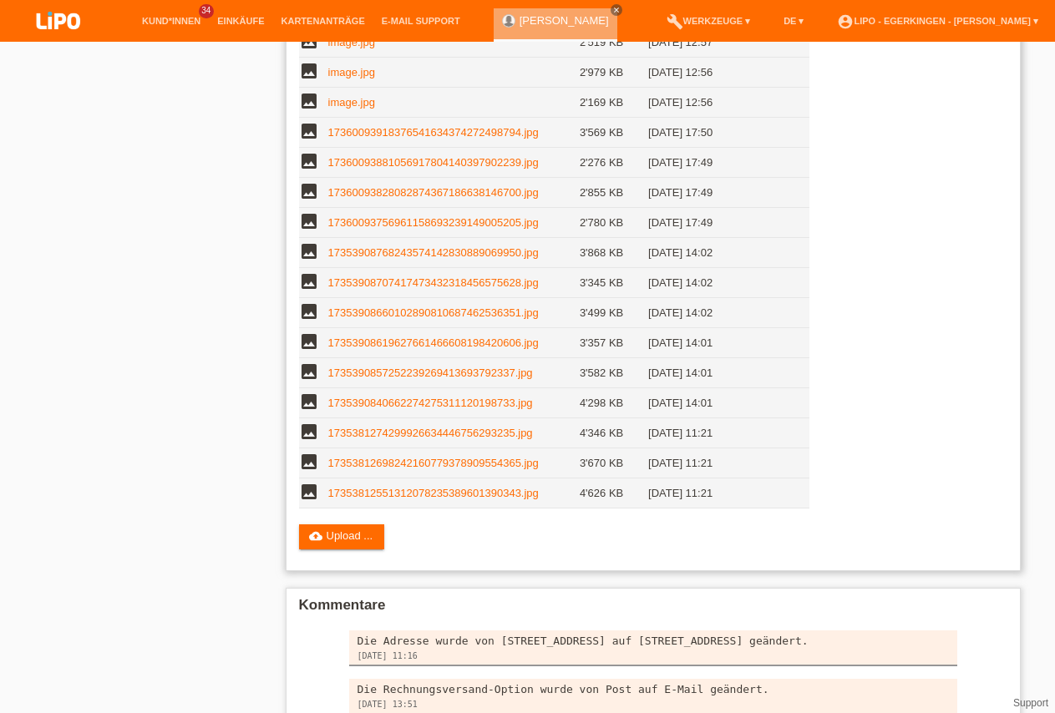
click at [428, 409] on link "1735390840662274275311120198733.jpg" at bounding box center [430, 403] width 205 height 13
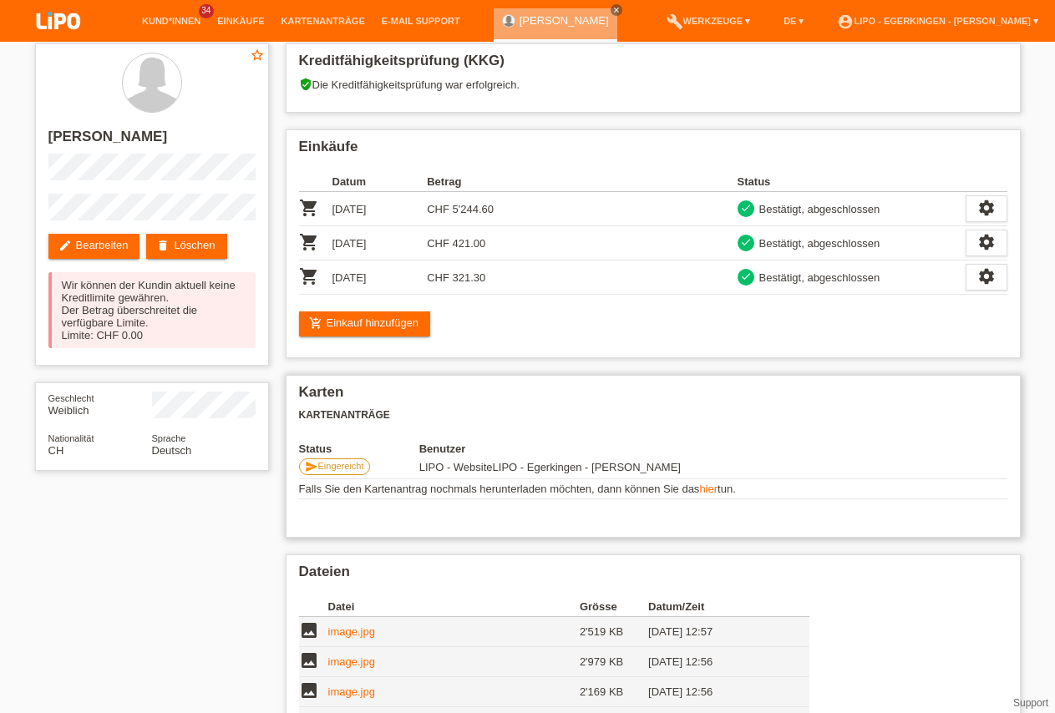
scroll to position [0, 0]
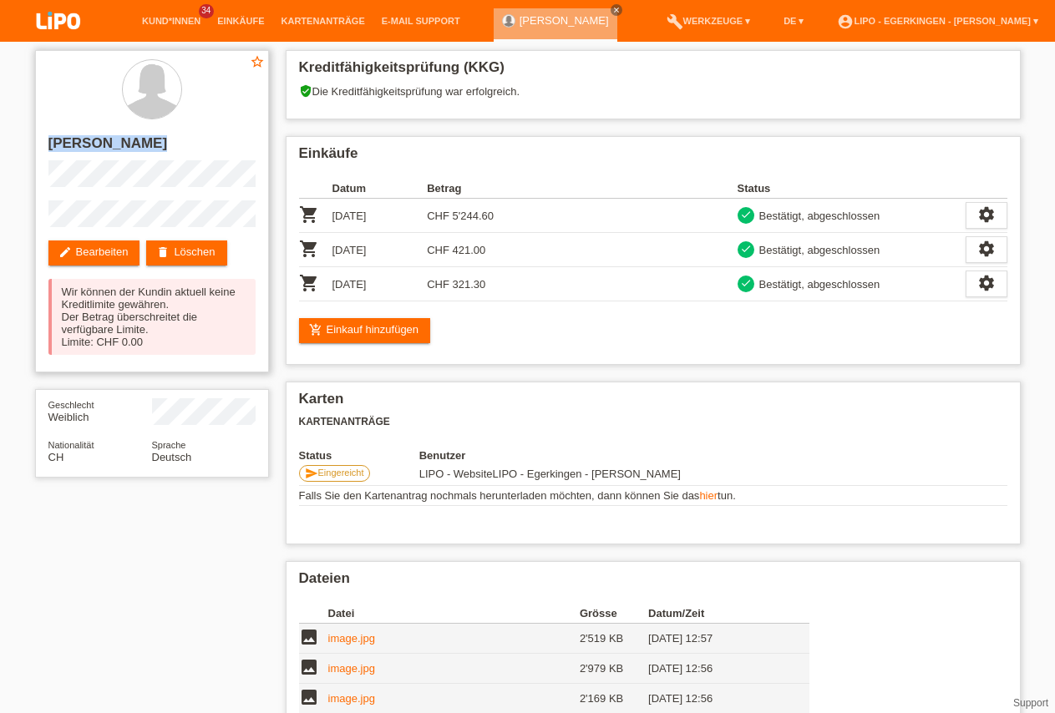
click at [170, 180] on div "star_border Giuseppina Scarcia edit Bearbeiten delete Löschen Wir können der Ku…" at bounding box center [152, 211] width 234 height 322
copy div "[PERSON_NAME]"
click at [170, 23] on link "Kund*innen" at bounding box center [171, 21] width 75 height 10
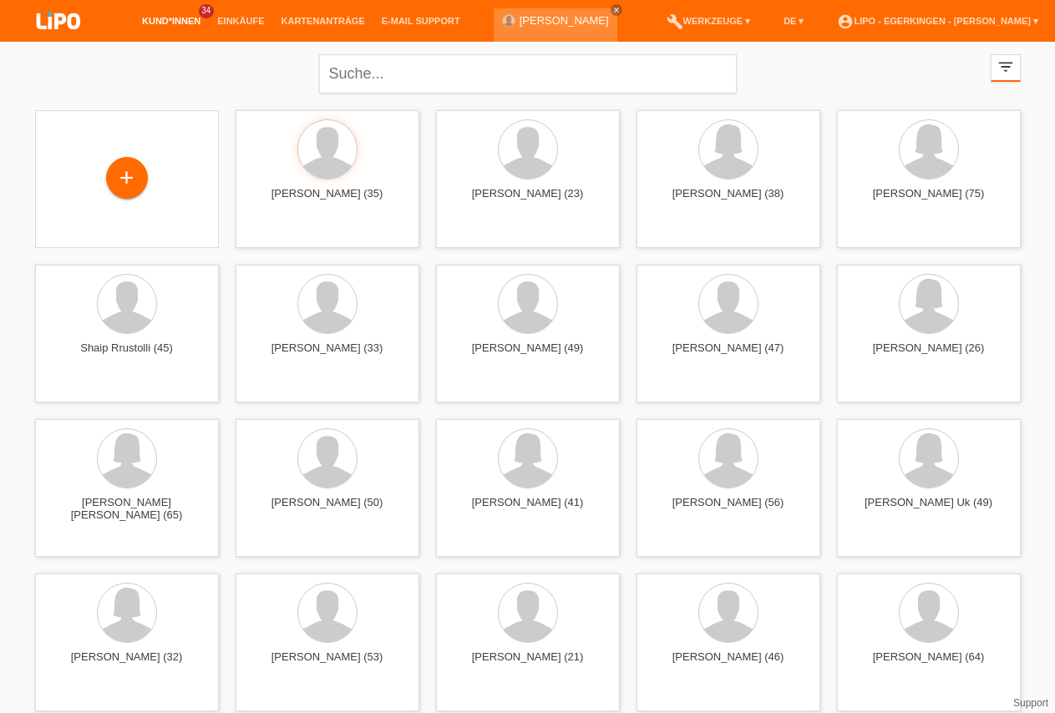
click at [188, 33] on li "Kund*innen 34" at bounding box center [171, 21] width 75 height 43
click at [185, 28] on li "Kund*innen 34" at bounding box center [171, 21] width 75 height 43
click at [186, 19] on link "Kund*innen" at bounding box center [171, 21] width 75 height 10
click at [474, 235] on span "Anzeigen" at bounding box center [482, 233] width 45 height 13
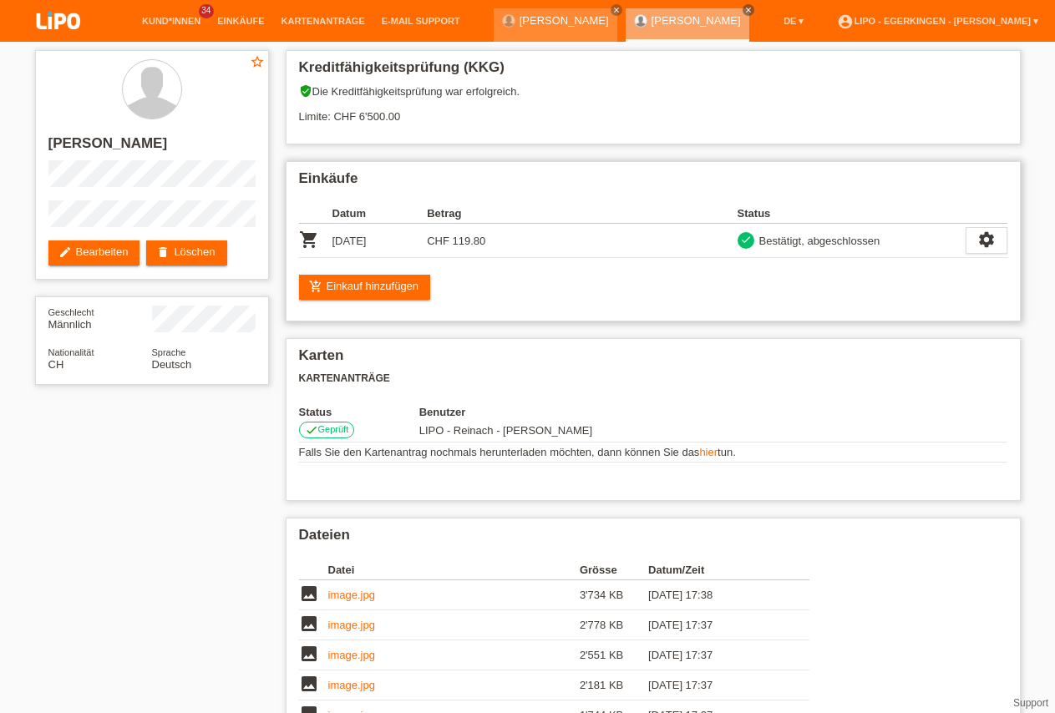
drag, startPoint x: 411, startPoint y: 247, endPoint x: 507, endPoint y: 254, distance: 96.3
click at [507, 254] on tr "shopping_cart 09.08.2025 CHF 119.80 check Bestätigt, abgeschlossen" at bounding box center [653, 241] width 708 height 34
click at [506, 255] on td "CHF 119.80" at bounding box center [474, 241] width 95 height 34
click at [436, 311] on div "Einkäufe Datum Betrag Status shopping_cart 09.08.2025 CHF 119.80 check settings…" at bounding box center [653, 241] width 735 height 160
click at [517, 258] on td "CHF 119.80" at bounding box center [474, 241] width 95 height 34
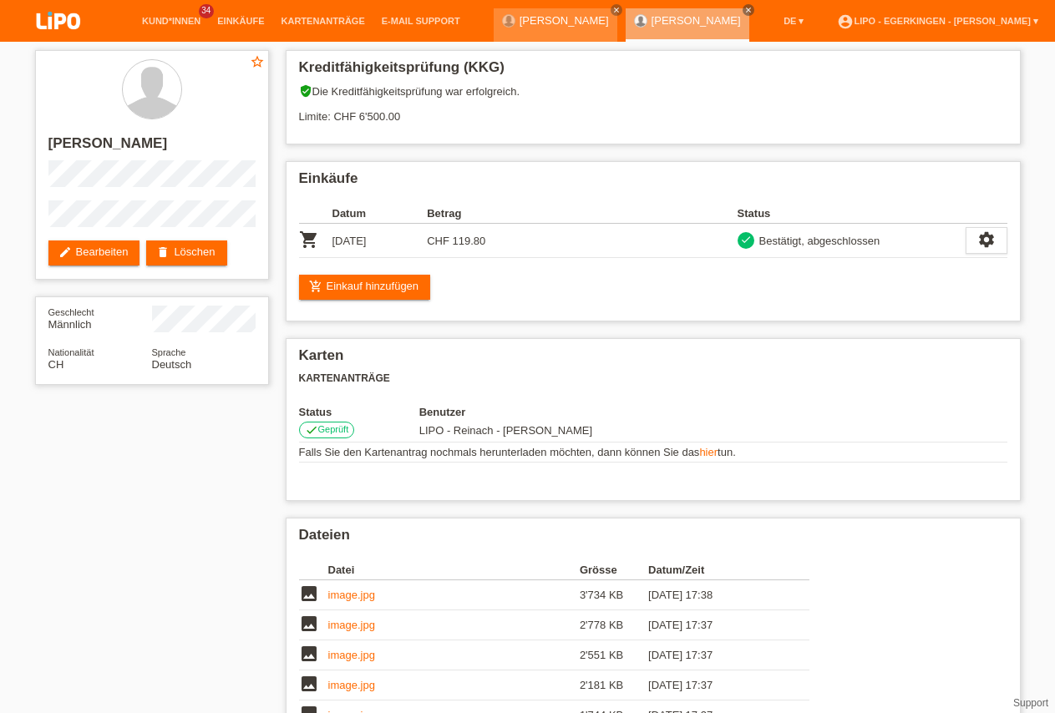
click at [72, 16] on img at bounding box center [59, 22] width 84 height 44
